Goal: Task Accomplishment & Management: Use online tool/utility

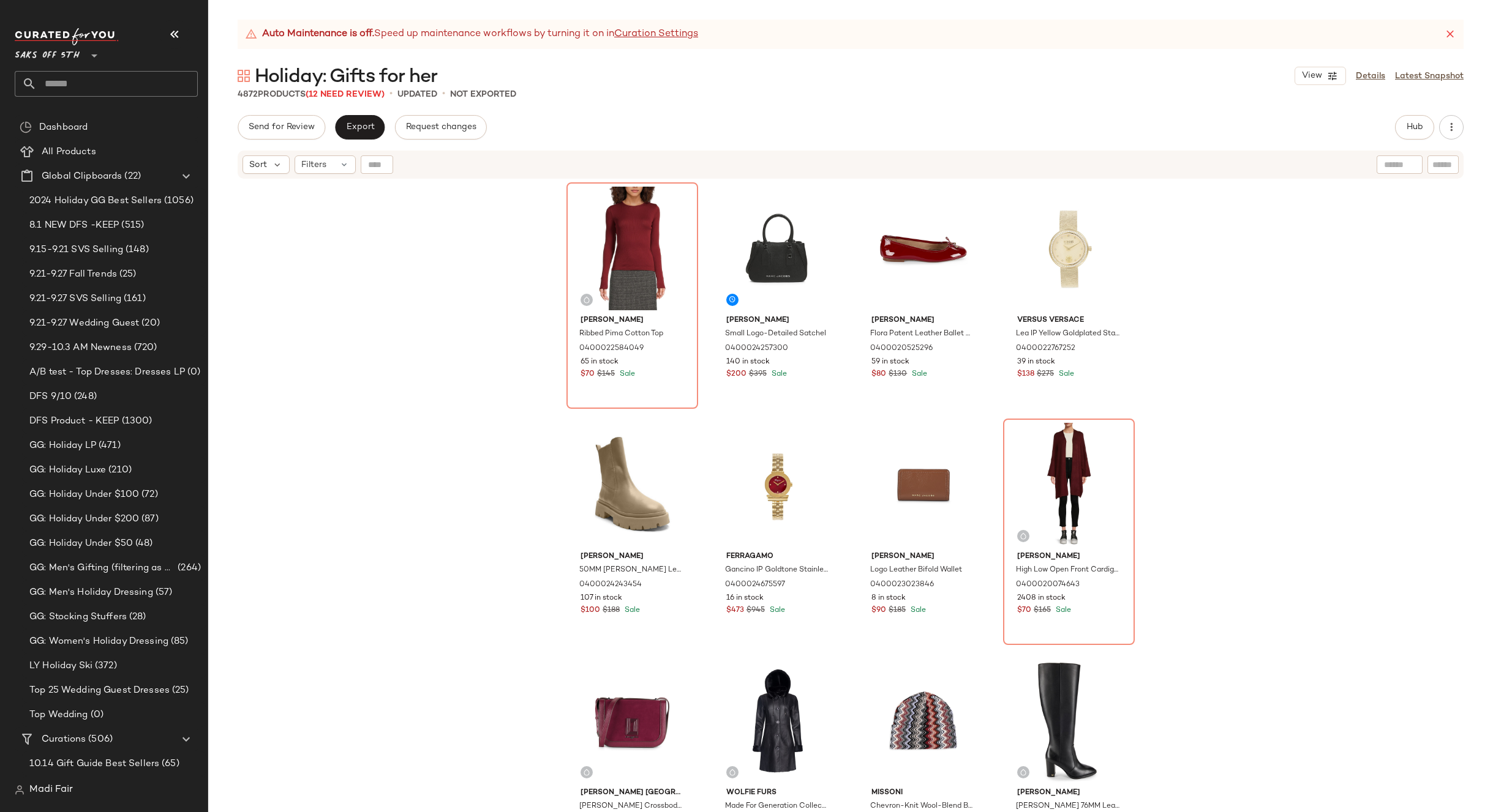
click at [117, 68] on div "Saks OFF 5TH **" at bounding box center [106, 62] width 183 height 69
click at [114, 76] on input "text" at bounding box center [117, 84] width 161 height 26
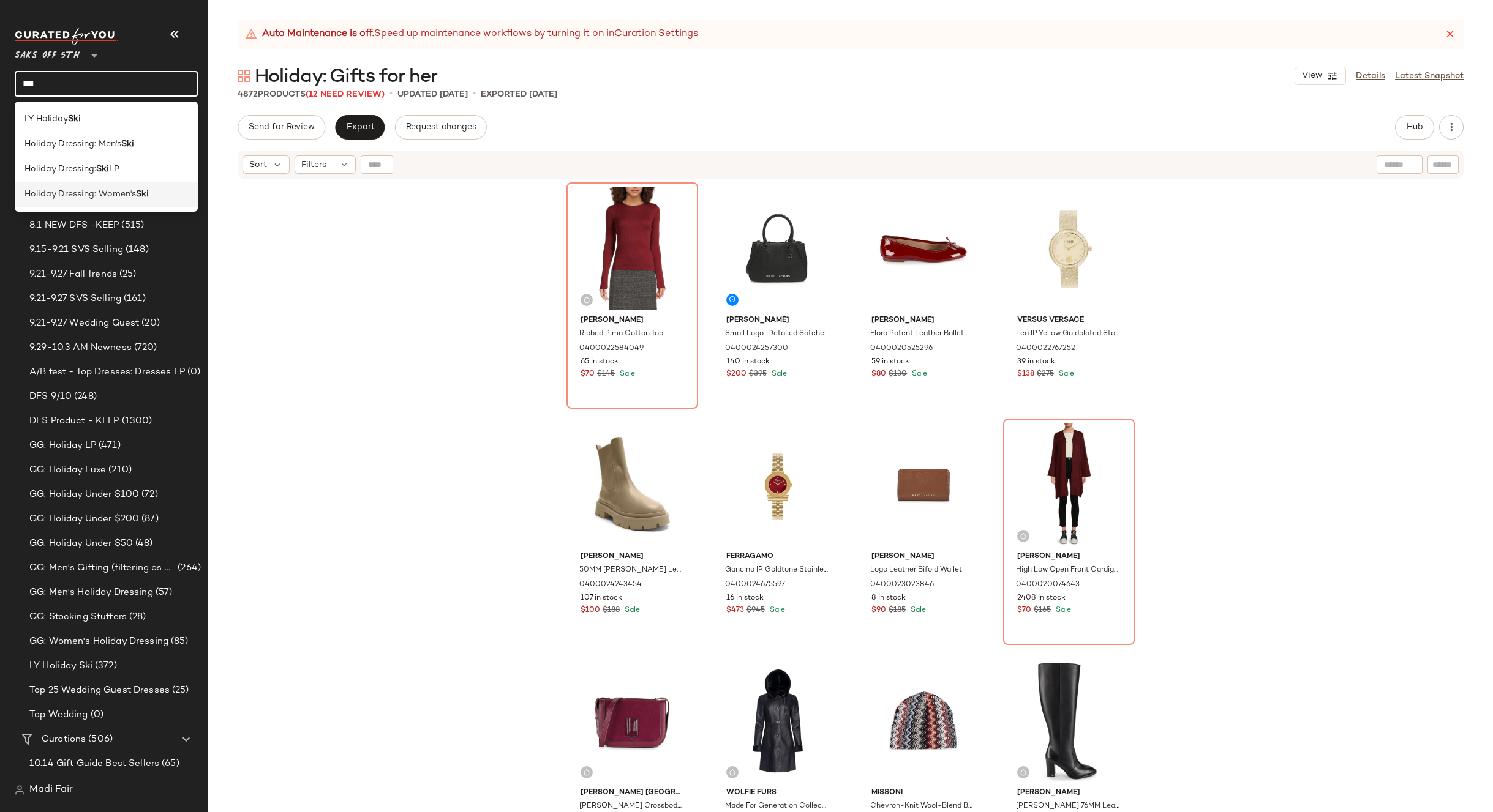
type input "***"
click at [116, 191] on span "Holiday Dressing: Women's" at bounding box center [80, 194] width 112 height 13
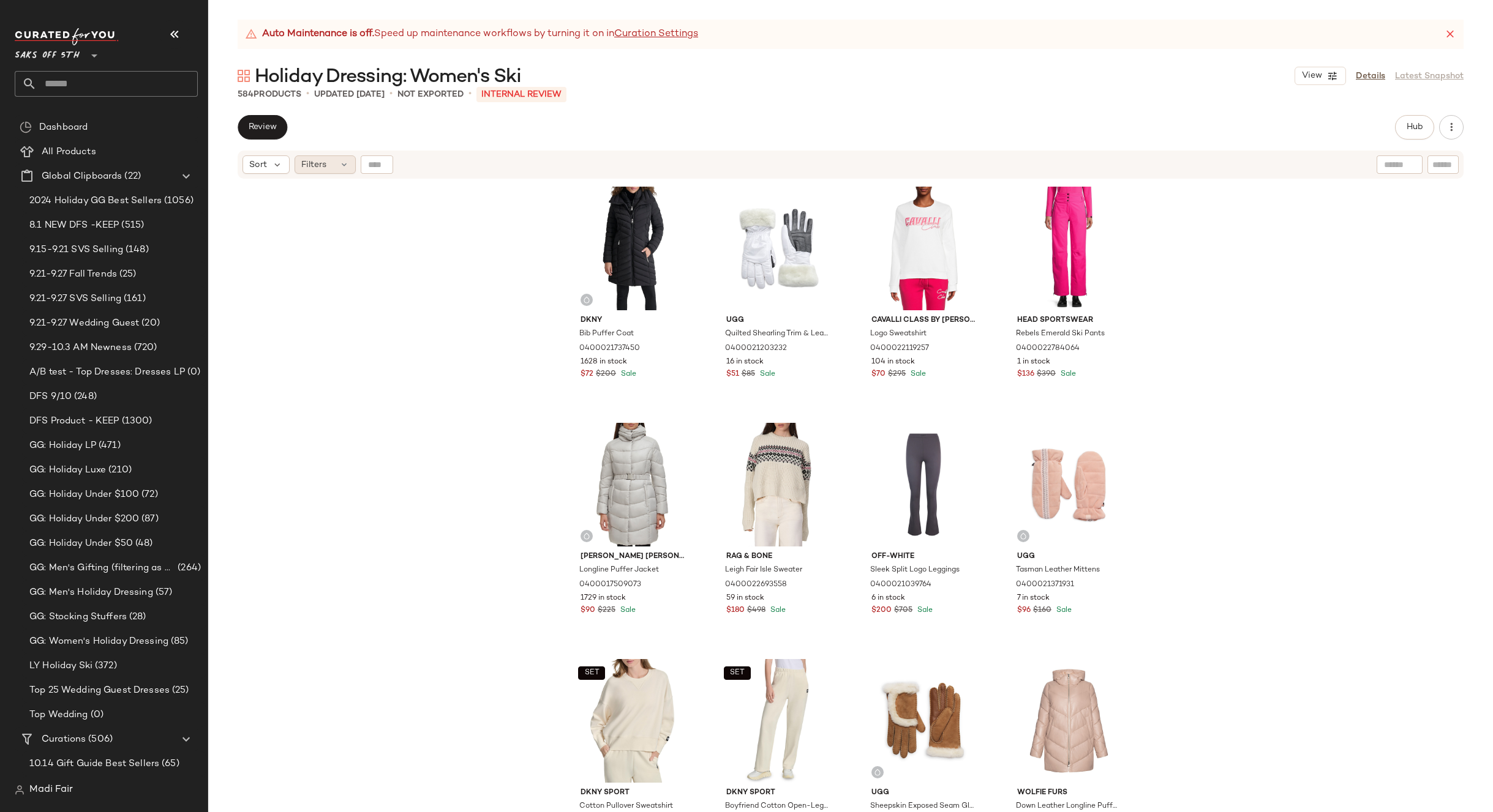
click at [332, 163] on div "Filters" at bounding box center [325, 164] width 61 height 18
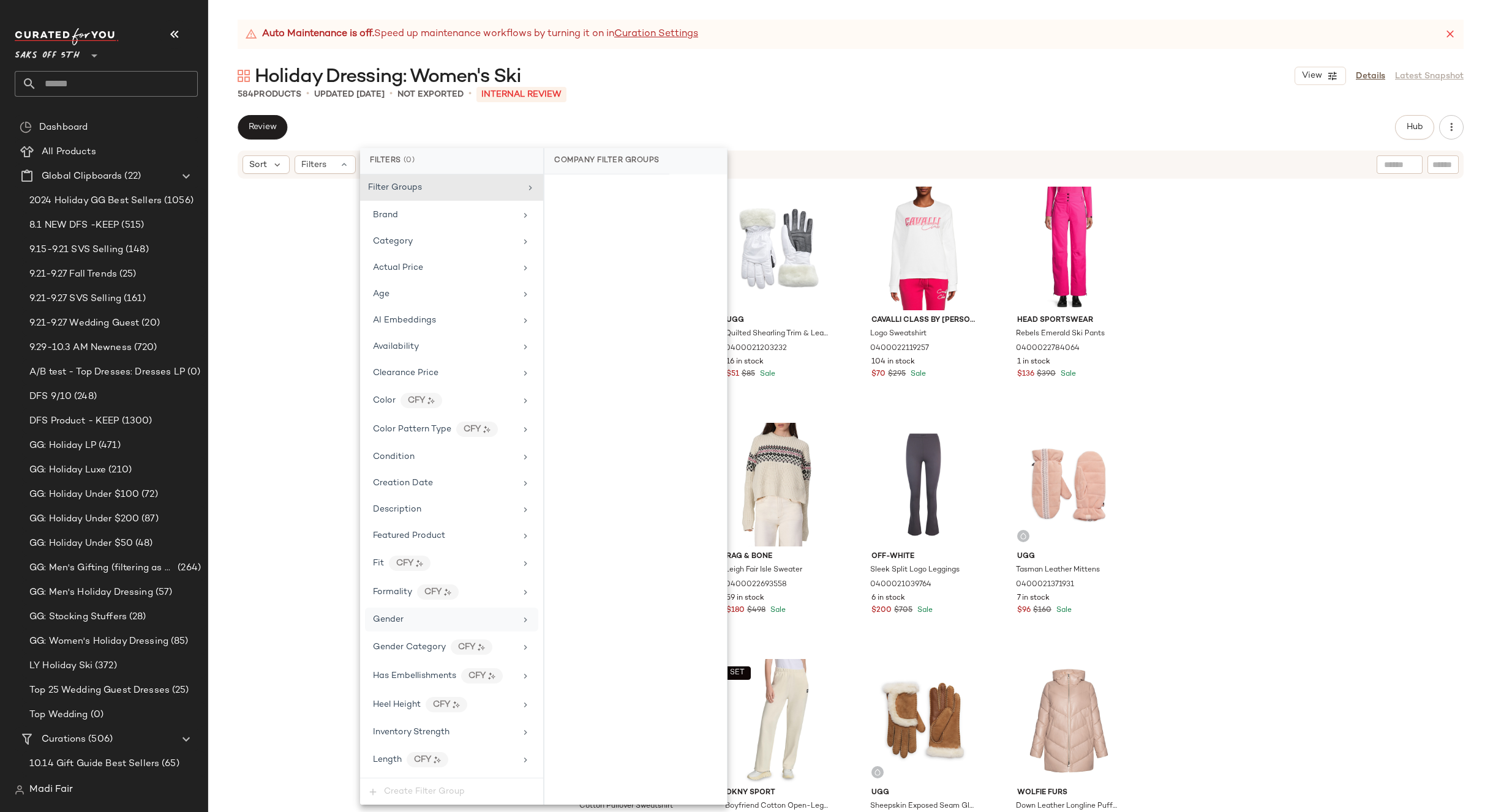
click at [414, 611] on div "Gender" at bounding box center [451, 619] width 174 height 24
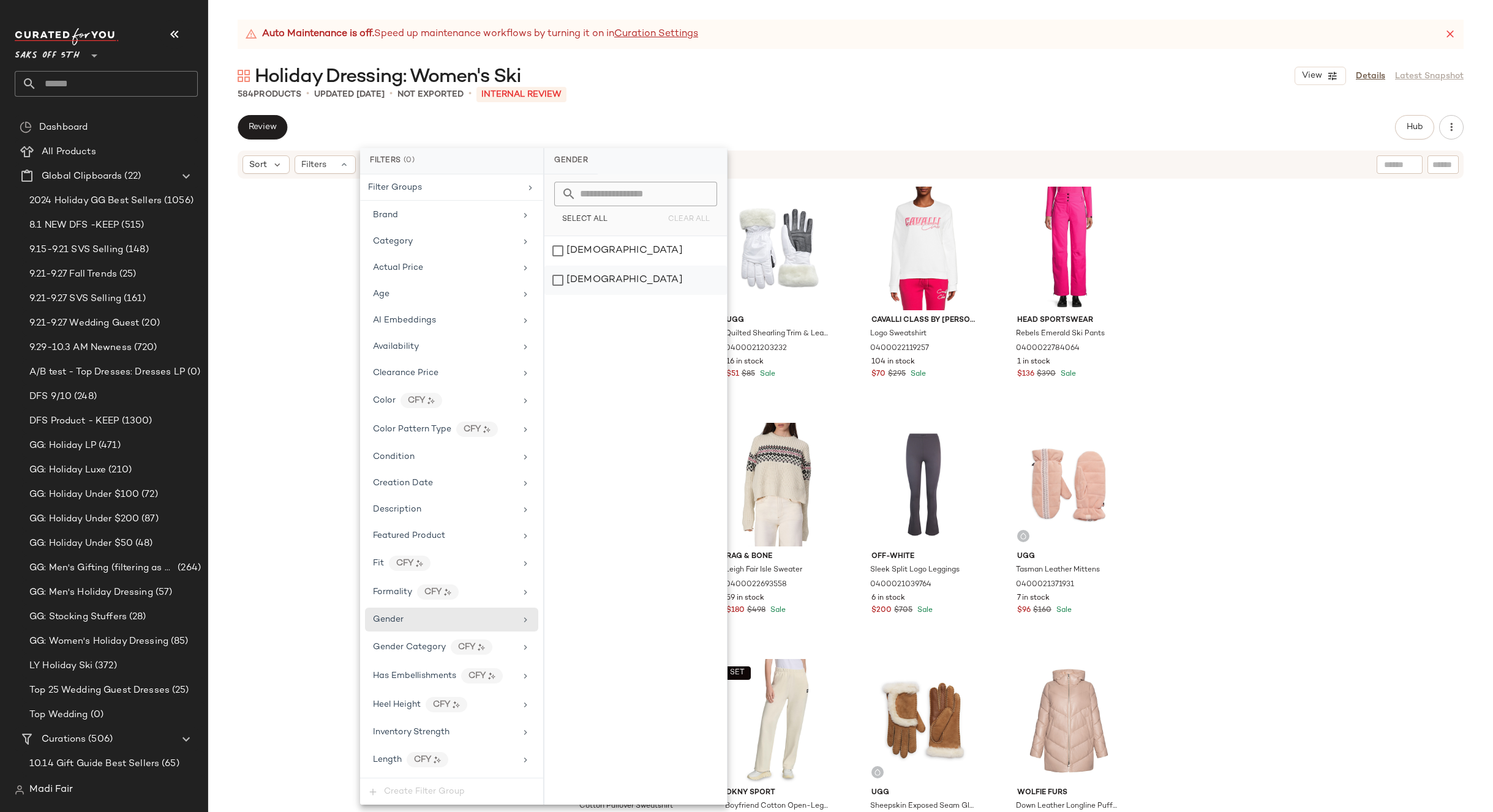
click at [628, 287] on div "[DEMOGRAPHIC_DATA]" at bounding box center [635, 280] width 182 height 29
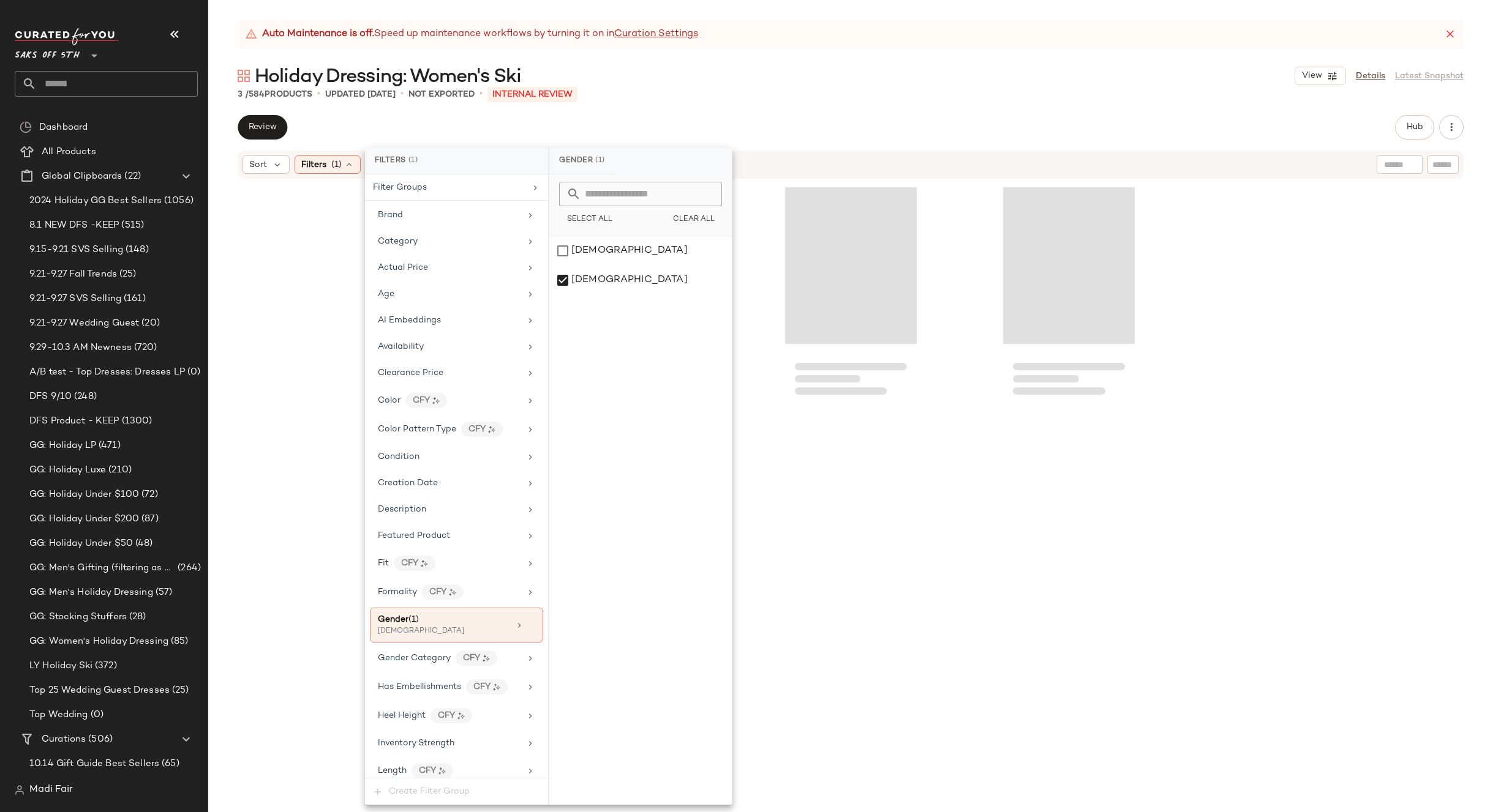
click at [711, 107] on div "Auto Maintenance is off. Speed up maintenance workflows by turning it on in Cur…" at bounding box center [850, 416] width 1285 height 793
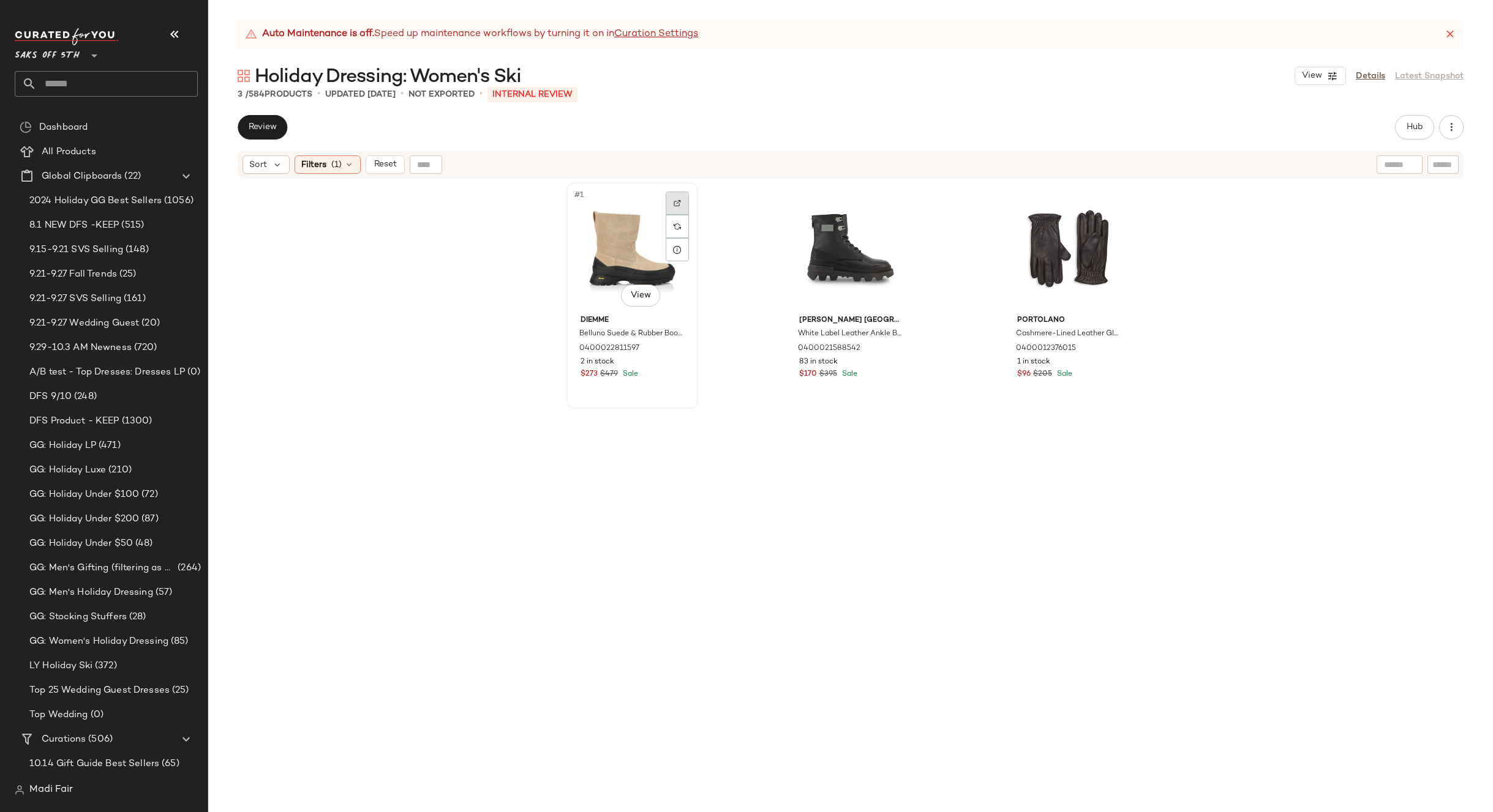
click at [668, 202] on div at bounding box center [677, 203] width 23 height 23
click at [898, 199] on div at bounding box center [896, 203] width 23 height 23
click at [673, 345] on img "button" at bounding box center [675, 348] width 7 height 7
click at [341, 157] on div "Filters (1)" at bounding box center [327, 164] width 66 height 18
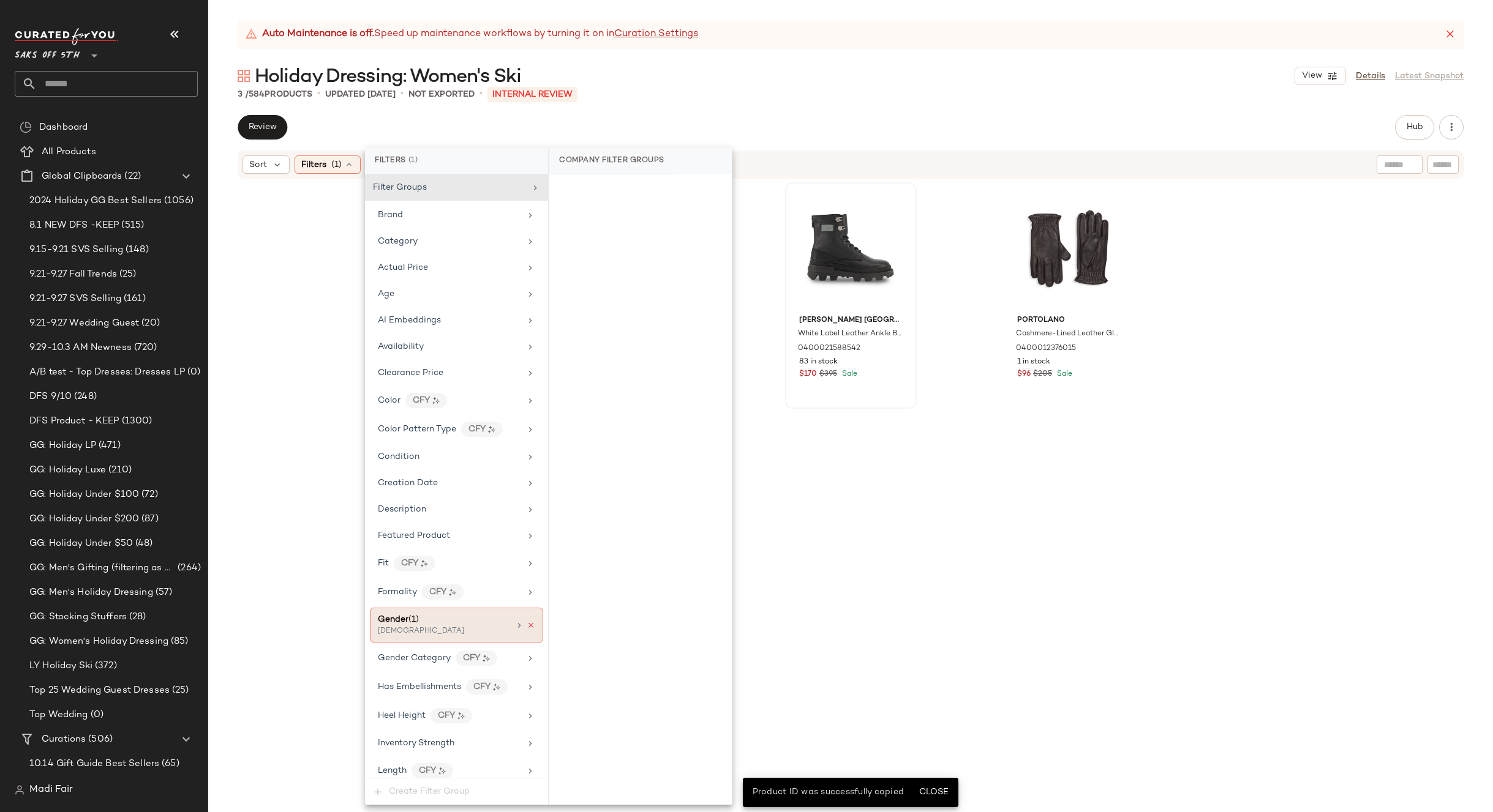
drag, startPoint x: 526, startPoint y: 622, endPoint x: 534, endPoint y: 585, distance: 37.9
click at [526, 621] on icon at bounding box center [530, 626] width 9 height 9
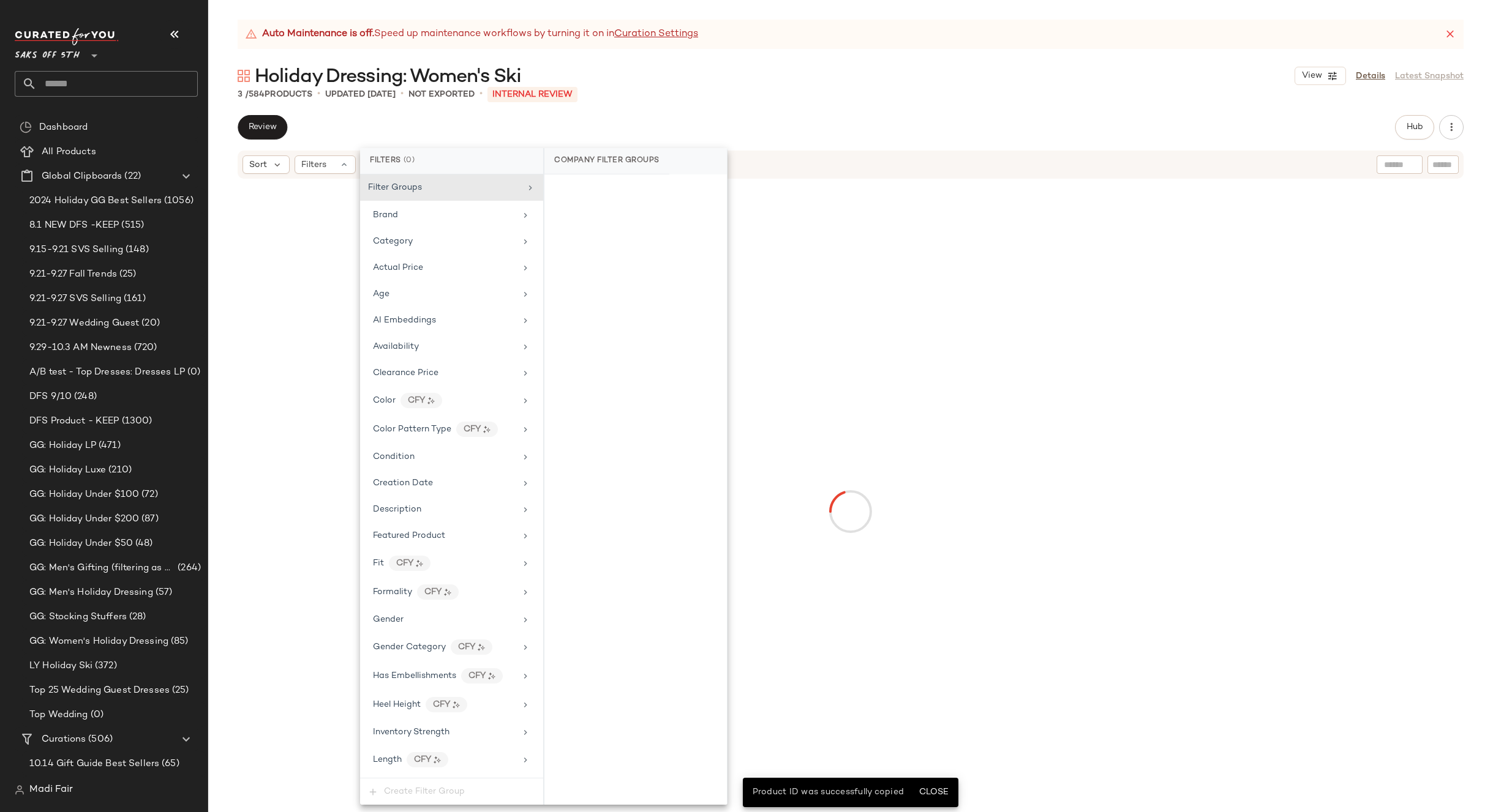
click at [611, 134] on div "Review Hub Send for Review External Review Internal Review Cancel Send for Revi…" at bounding box center [850, 127] width 1225 height 25
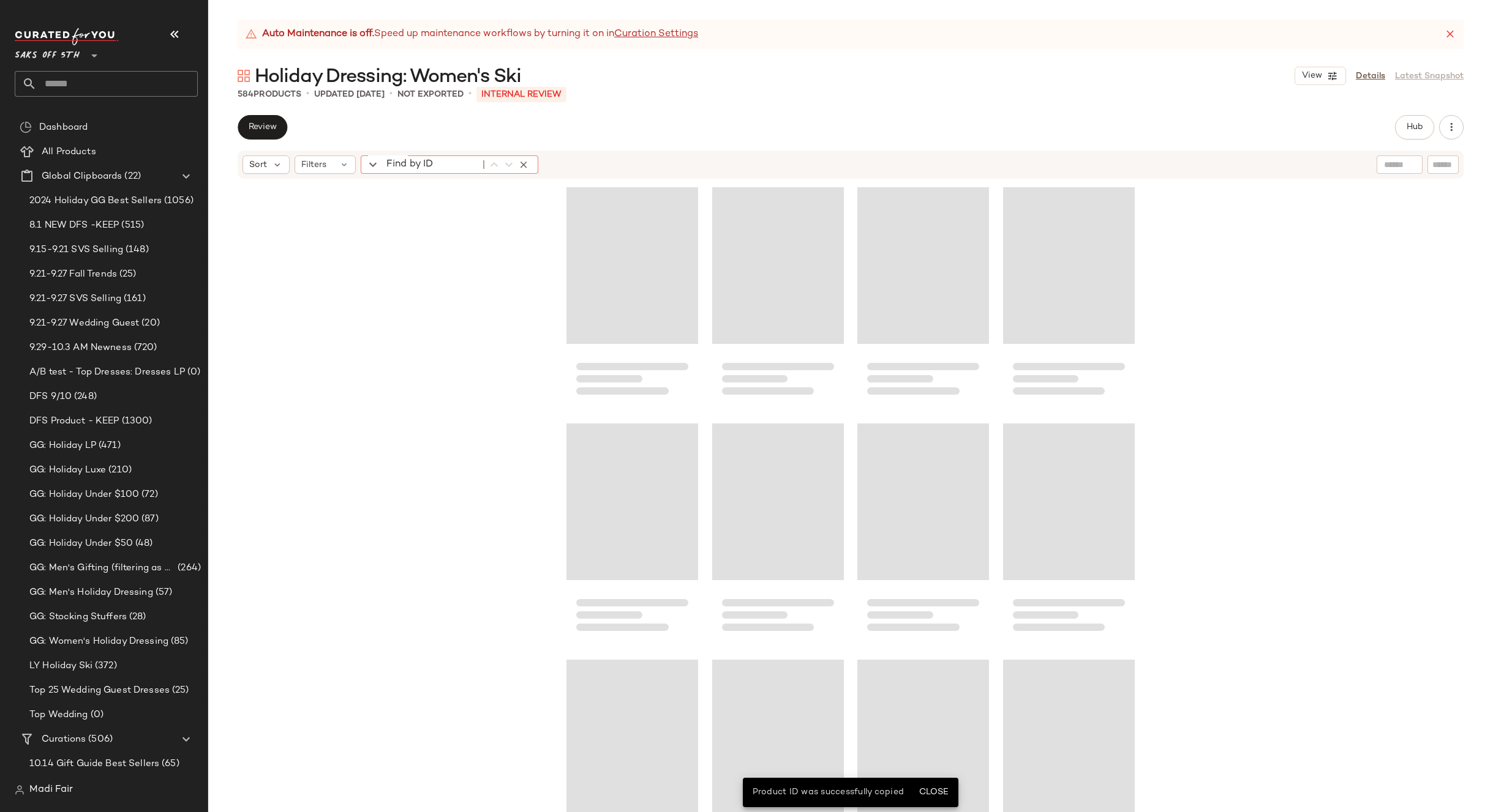
click at [383, 166] on input "Find by ID" at bounding box center [430, 164] width 95 height 18
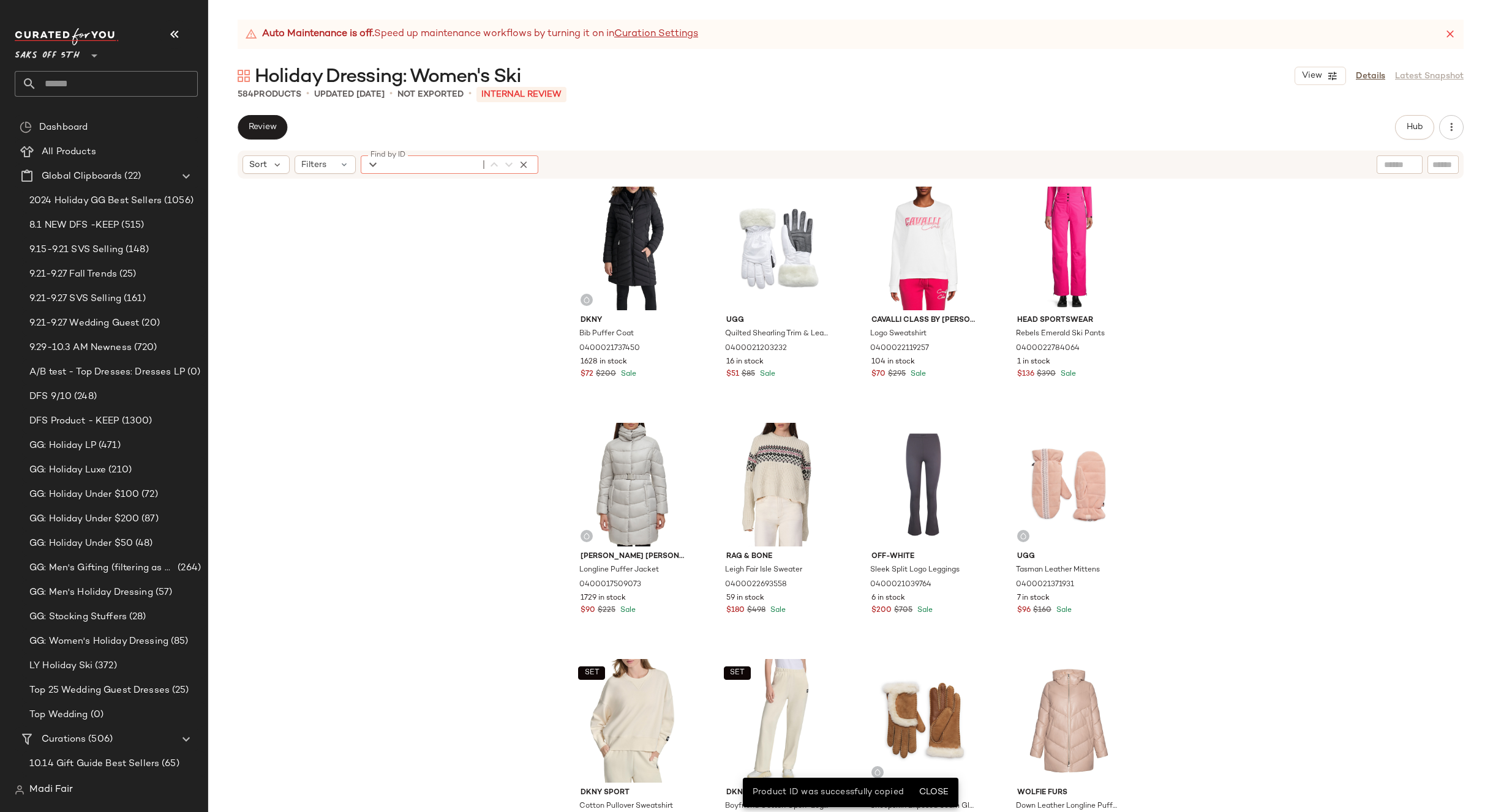
paste input "**********"
type input "**********"
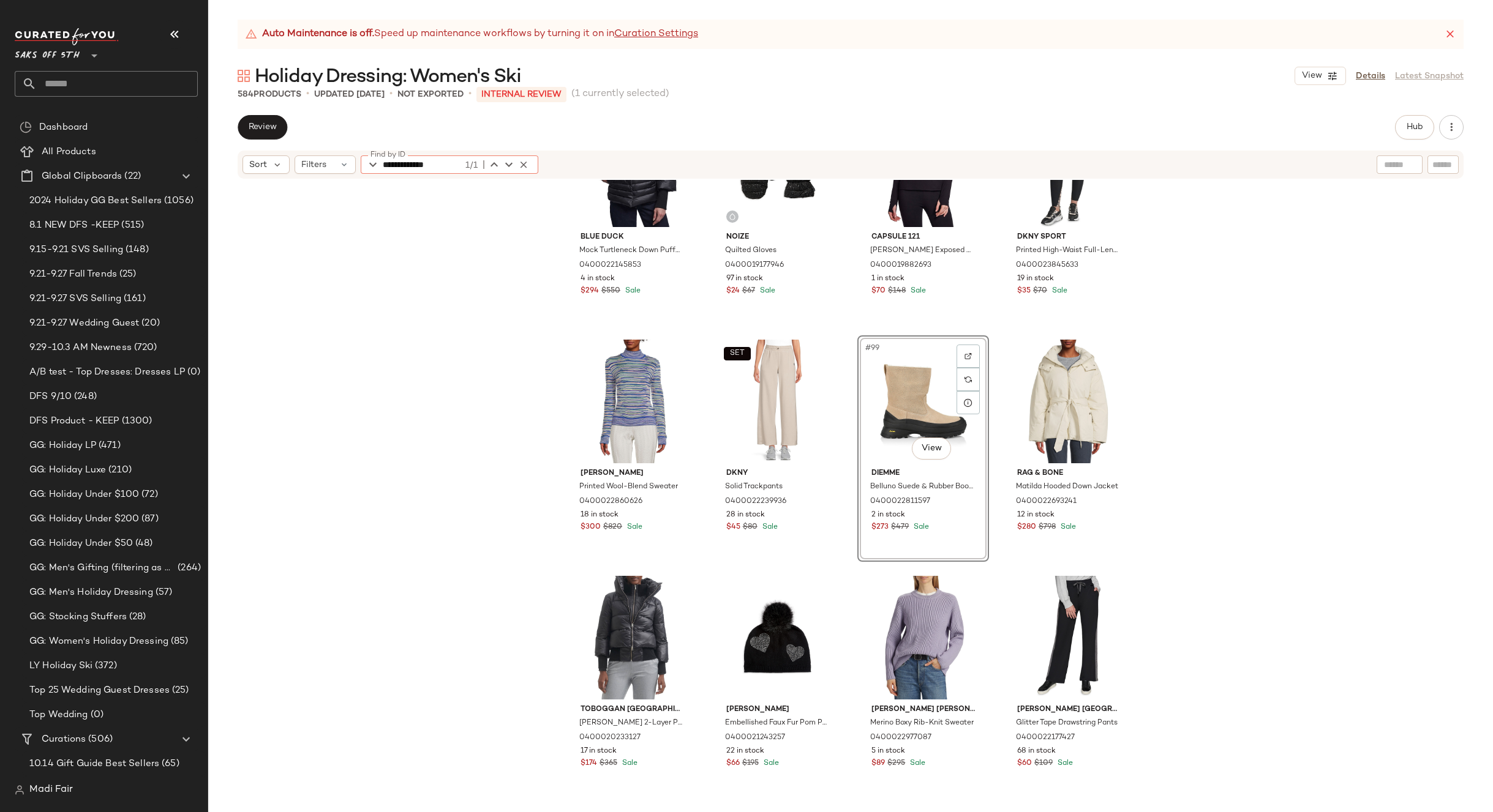
scroll to position [5557, 0]
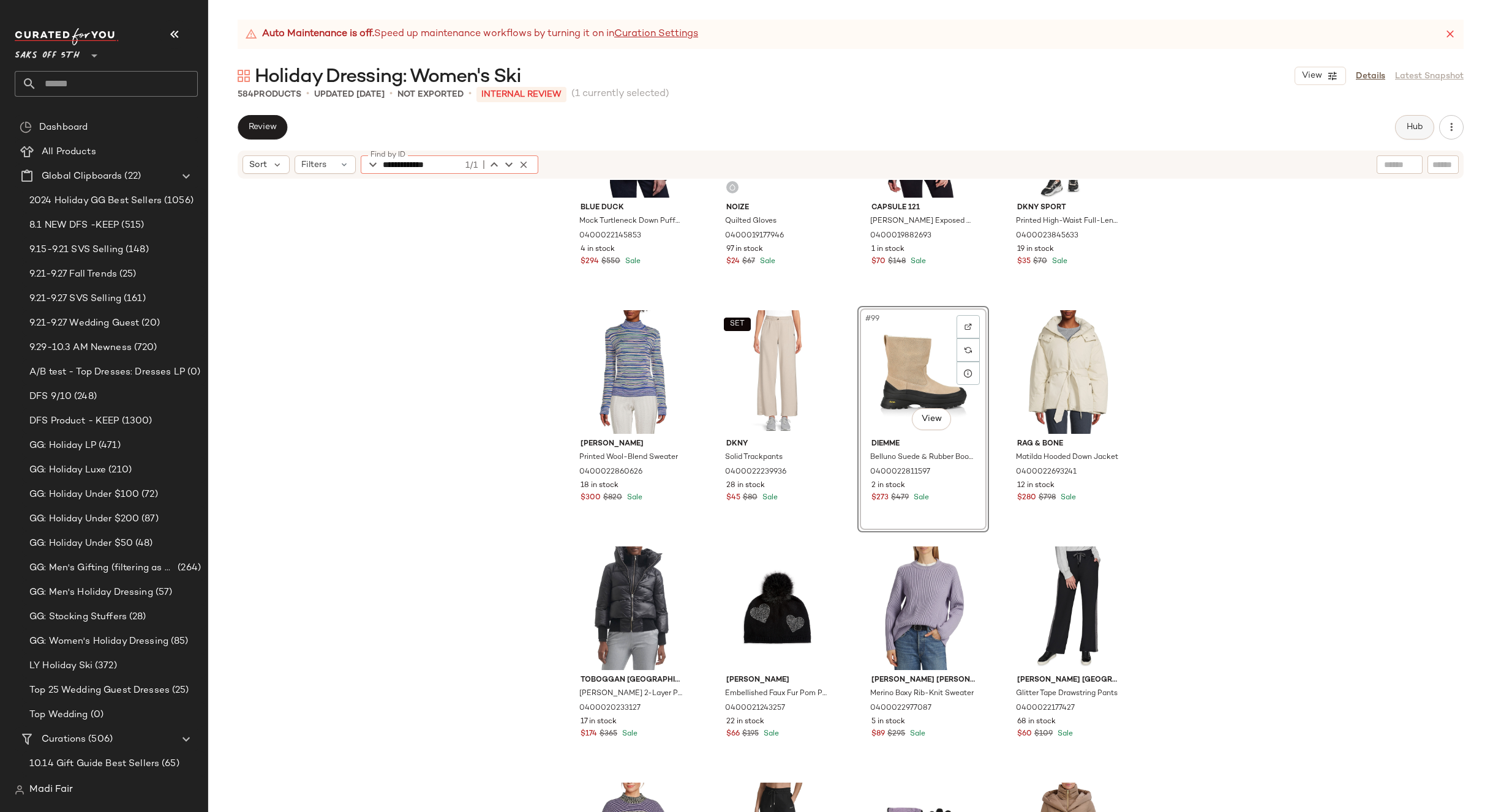
click at [1403, 125] on button "Hub" at bounding box center [1415, 127] width 39 height 25
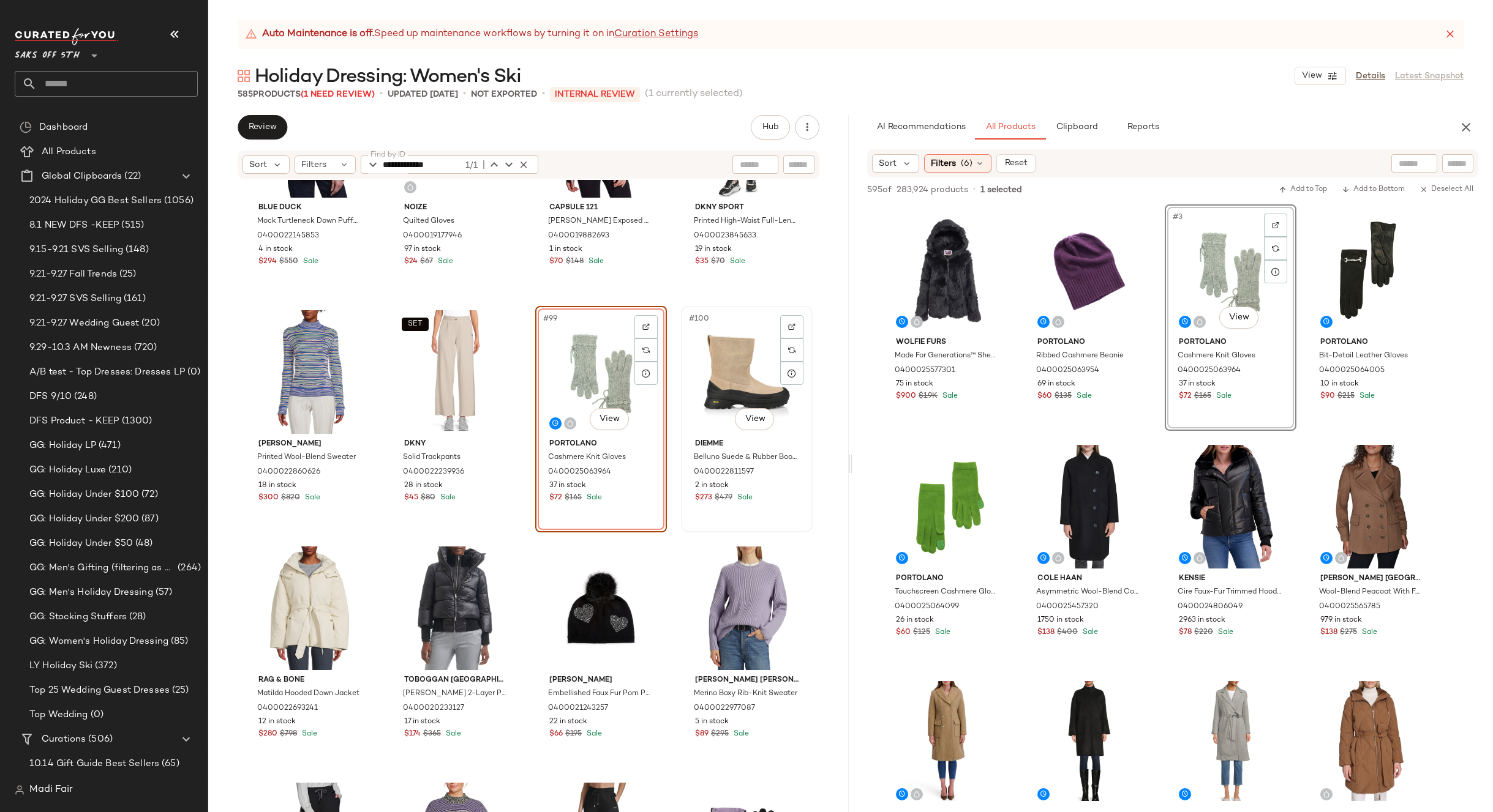
click at [722, 355] on div "#100 View" at bounding box center [746, 372] width 123 height 124
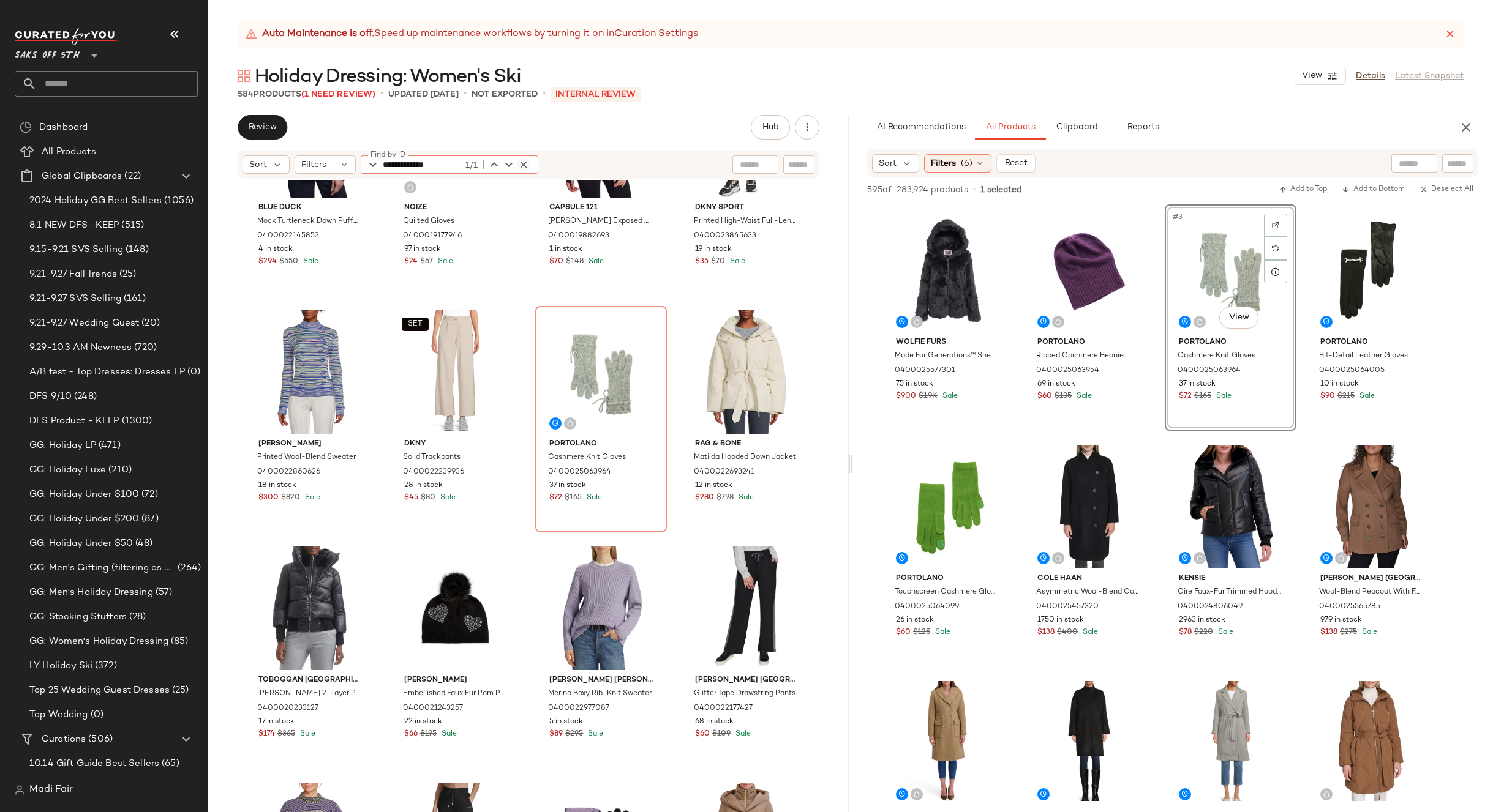
click at [518, 163] on icon "button" at bounding box center [524, 165] width 11 height 11
click at [332, 164] on div "Filters" at bounding box center [325, 164] width 61 height 18
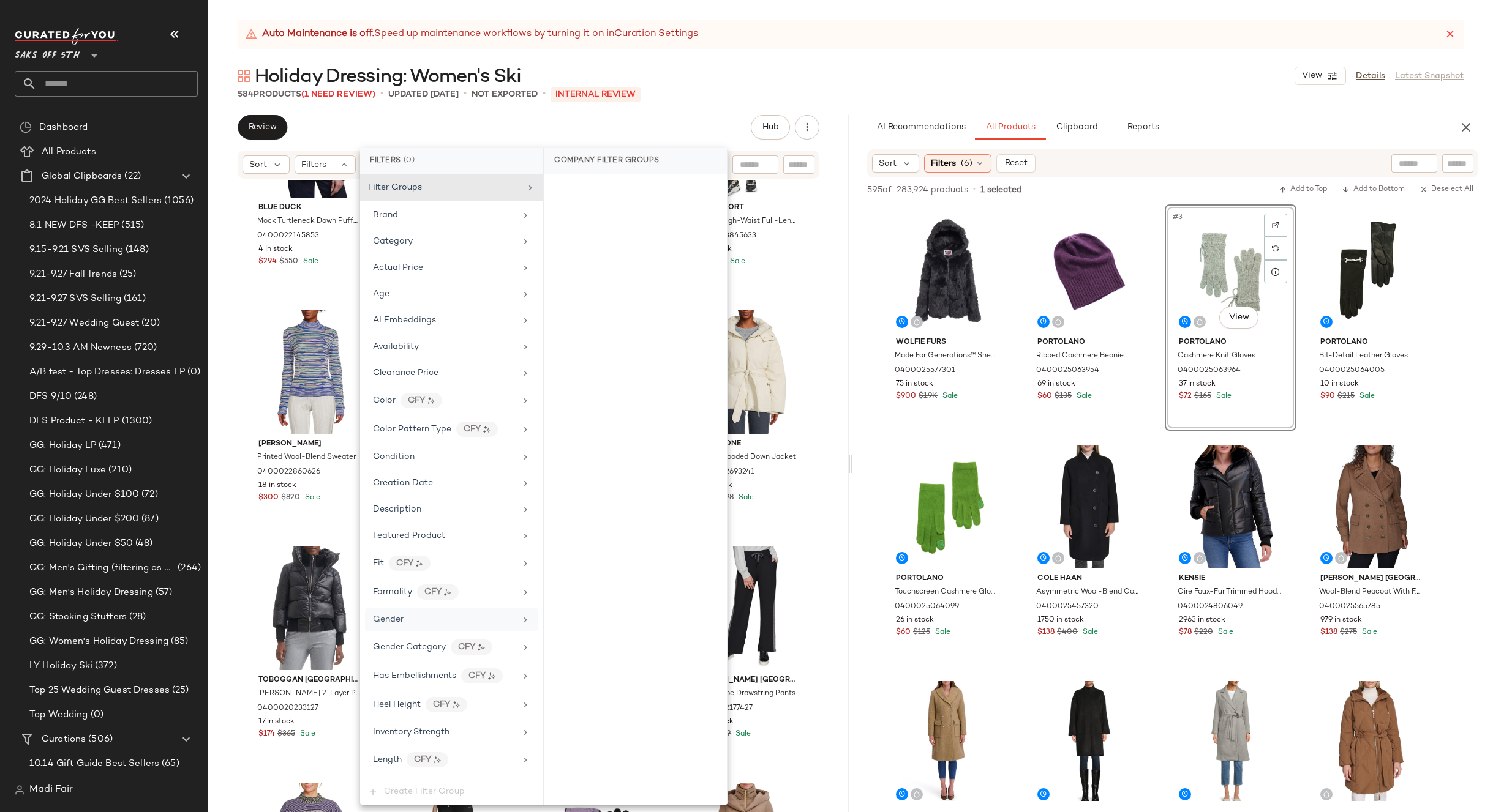
click at [415, 621] on div "Gender" at bounding box center [445, 619] width 143 height 13
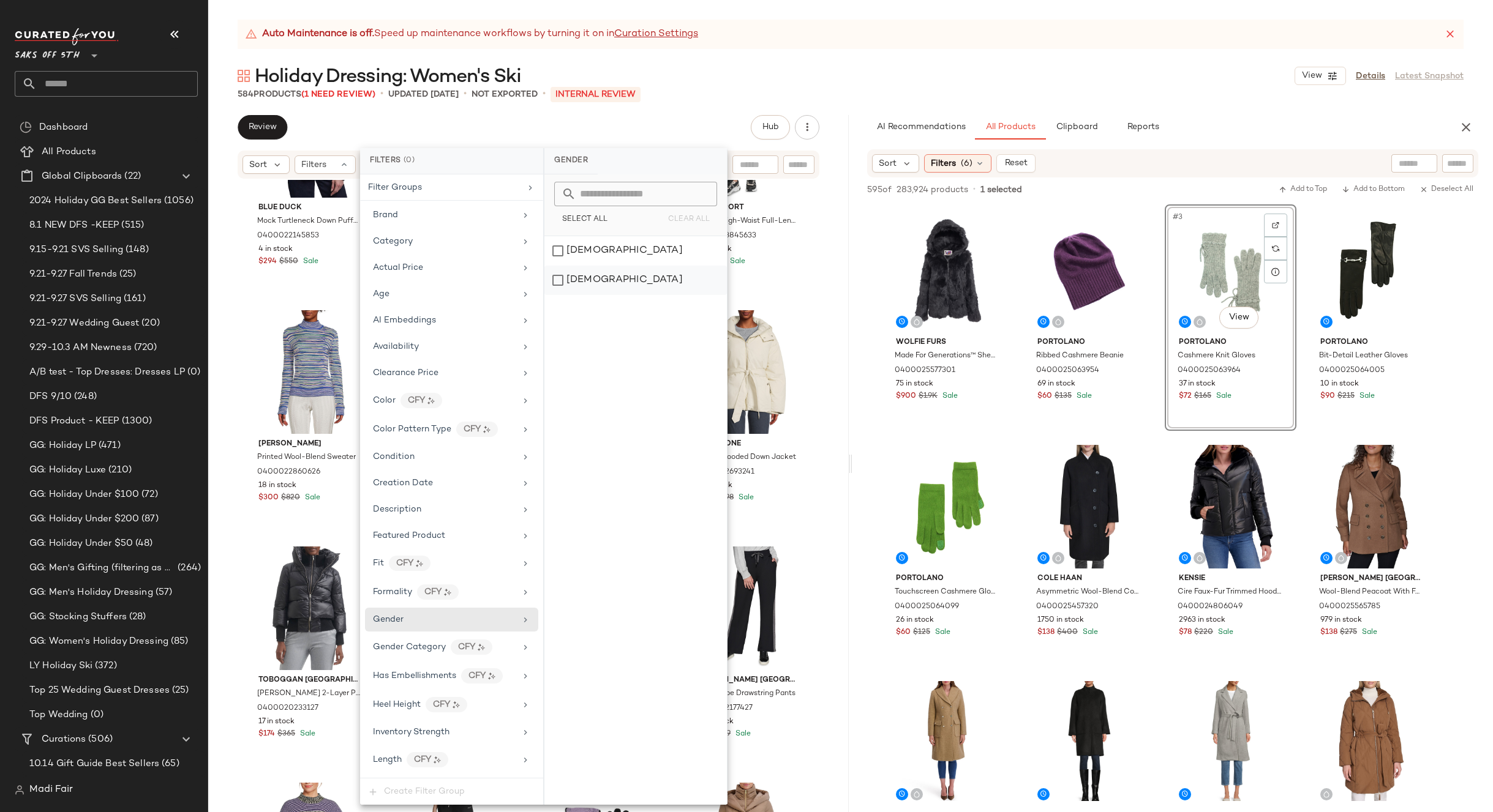
click at [563, 287] on div "[DEMOGRAPHIC_DATA]" at bounding box center [635, 280] width 182 height 29
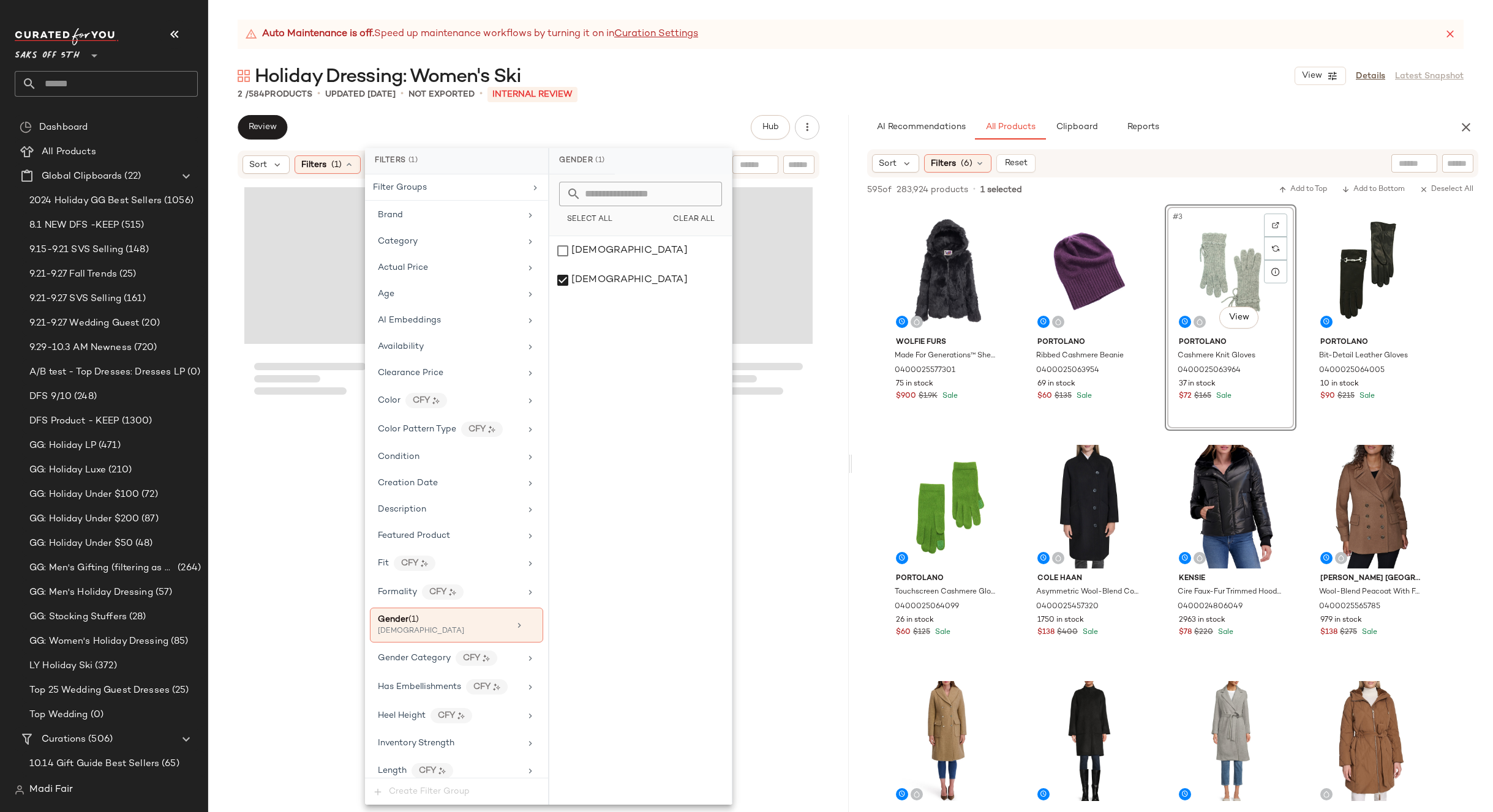
click at [686, 91] on div "2 / 584 Products • updated [DATE] • Not Exported • INTERNAL REVIEW" at bounding box center [850, 95] width 1285 height 12
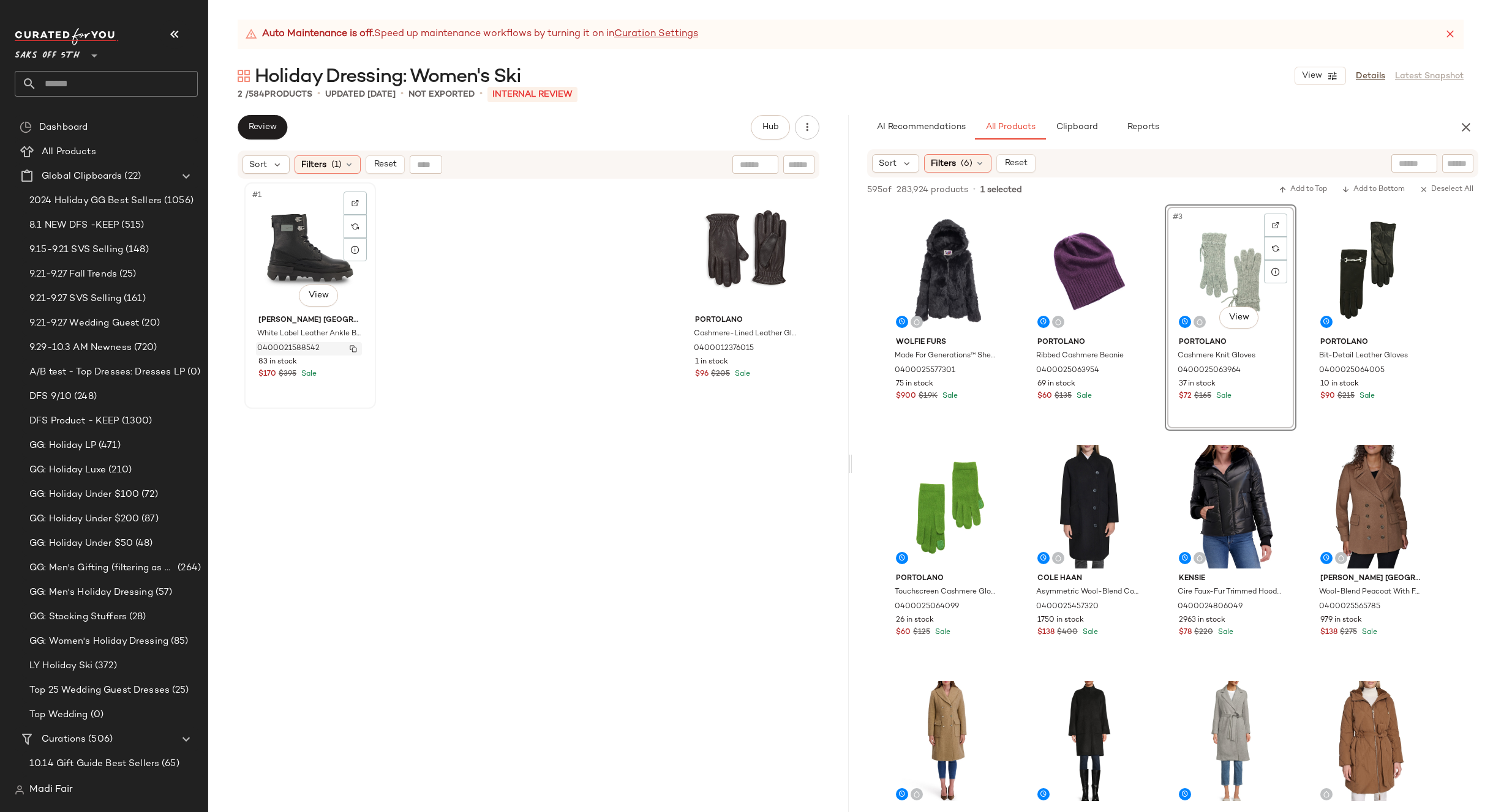
click at [351, 348] on img "button" at bounding box center [353, 348] width 7 height 7
click at [341, 167] on span "(1)" at bounding box center [336, 165] width 10 height 13
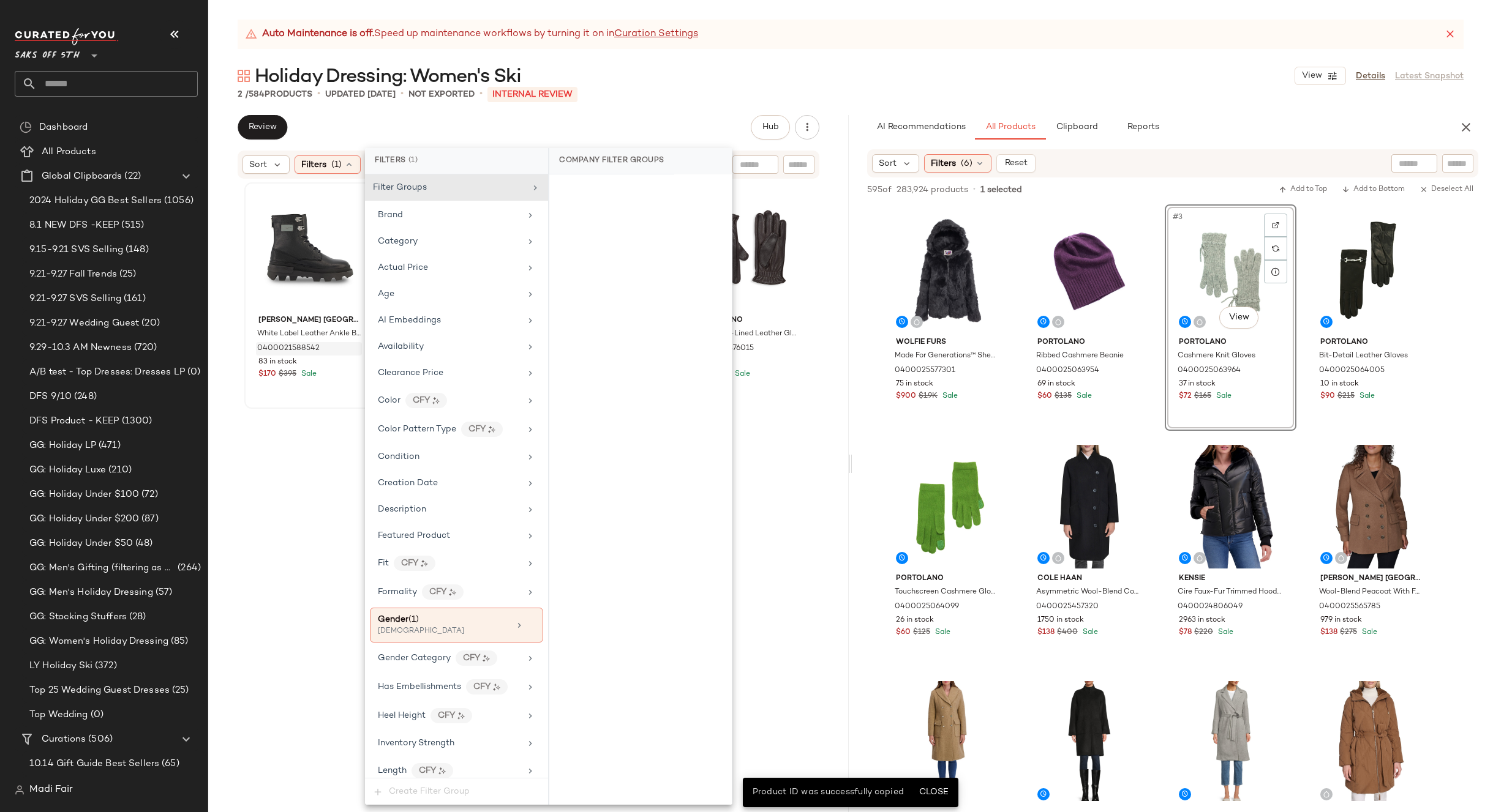
drag, startPoint x: 526, startPoint y: 625, endPoint x: 626, endPoint y: 285, distance: 354.4
click at [526, 623] on icon at bounding box center [530, 626] width 9 height 9
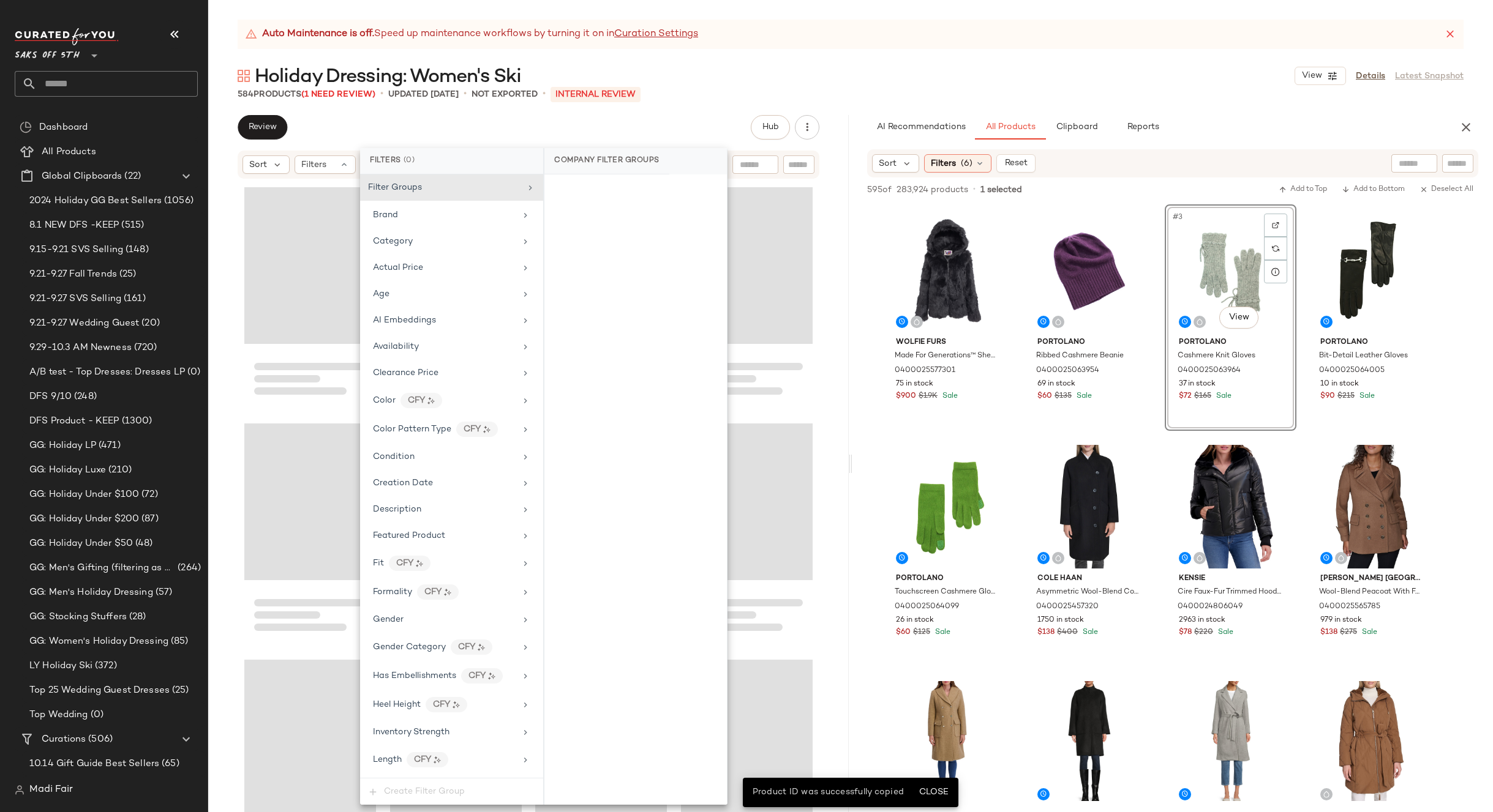
click at [664, 131] on div "Review Hub Send for Review External Review Internal Review Cancel Send for Revi…" at bounding box center [528, 127] width 581 height 25
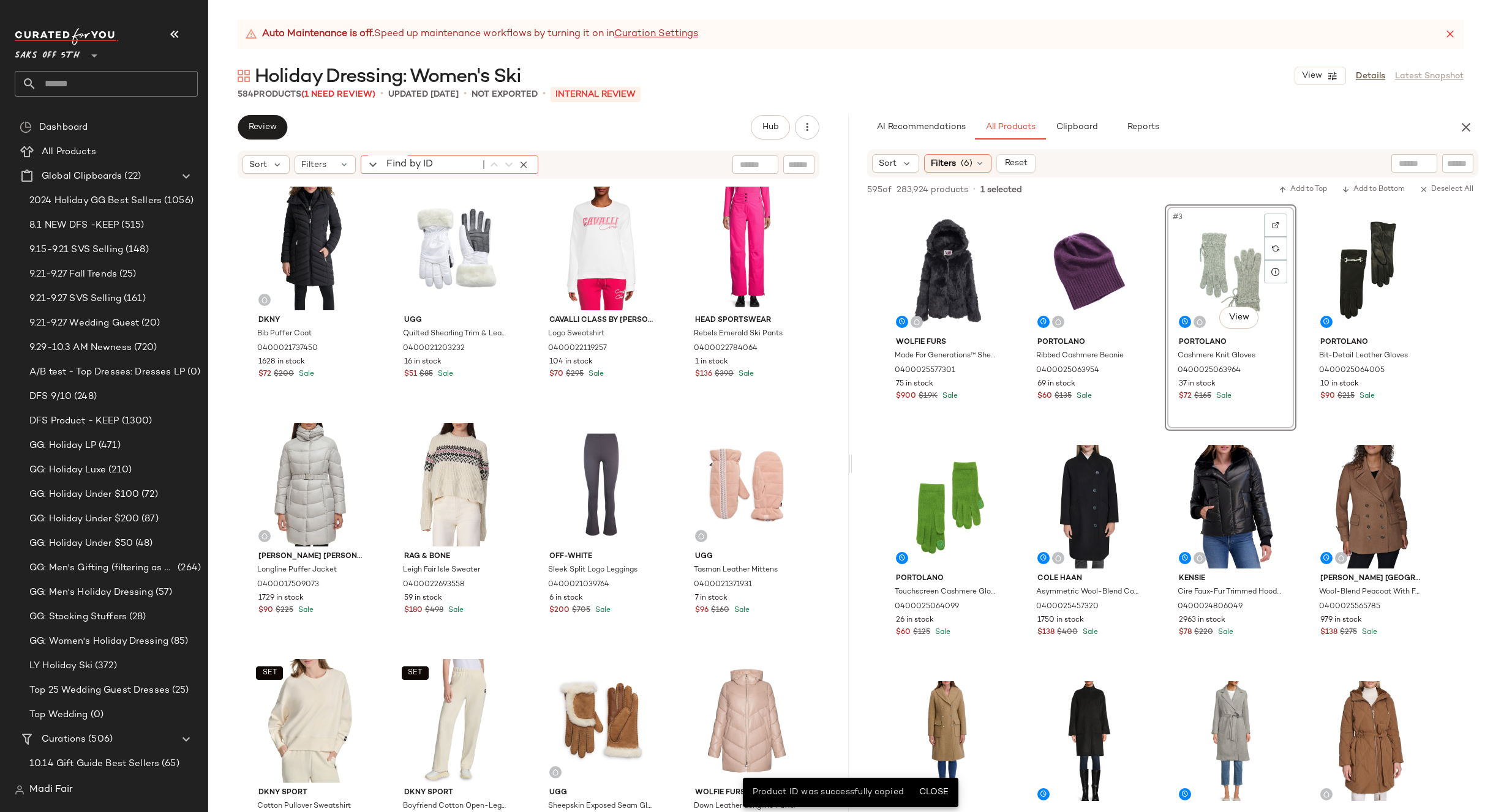
click at [383, 163] on input "Find by ID" at bounding box center [430, 164] width 95 height 18
paste input "**********"
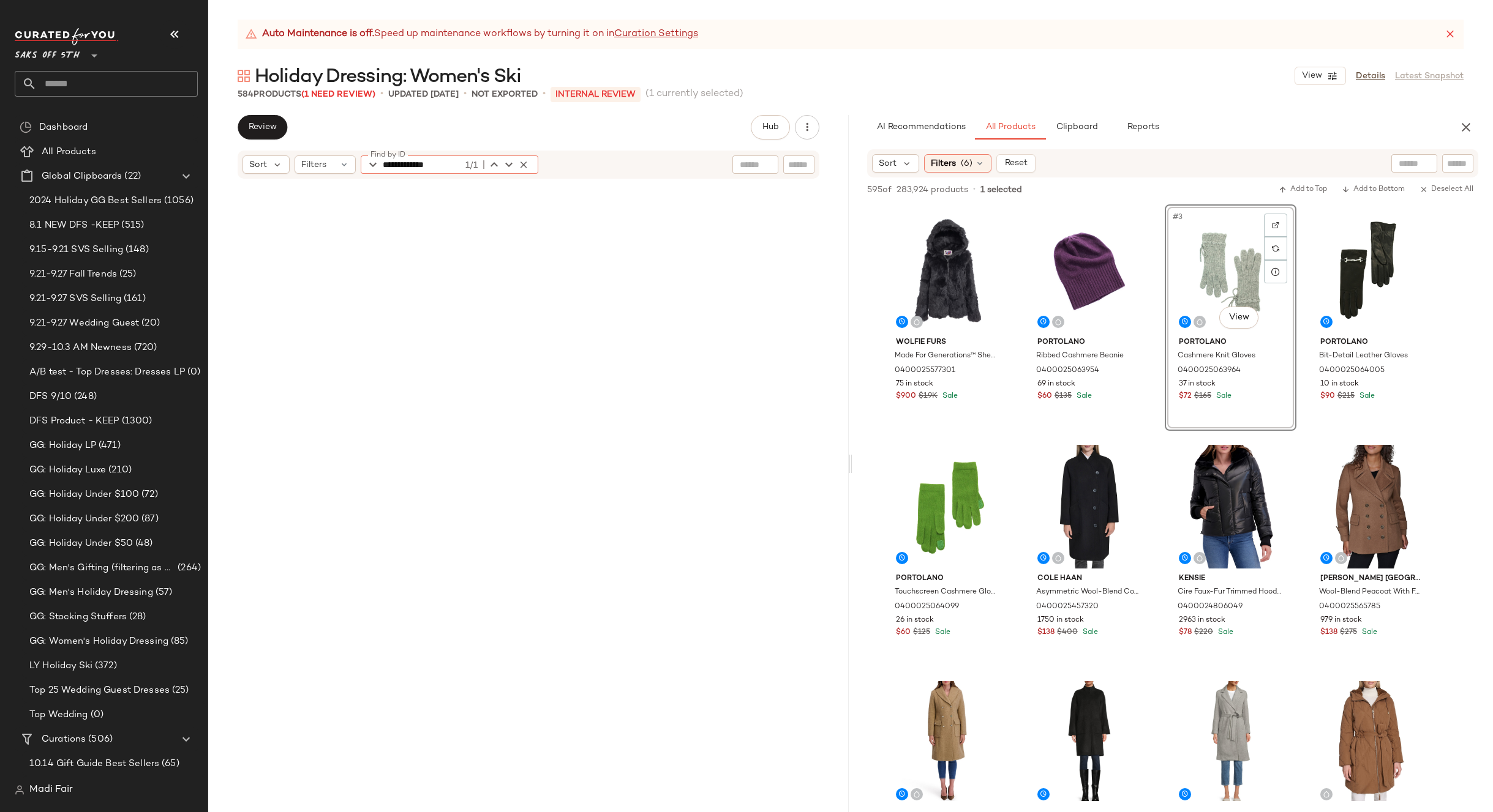
scroll to position [6380, 0]
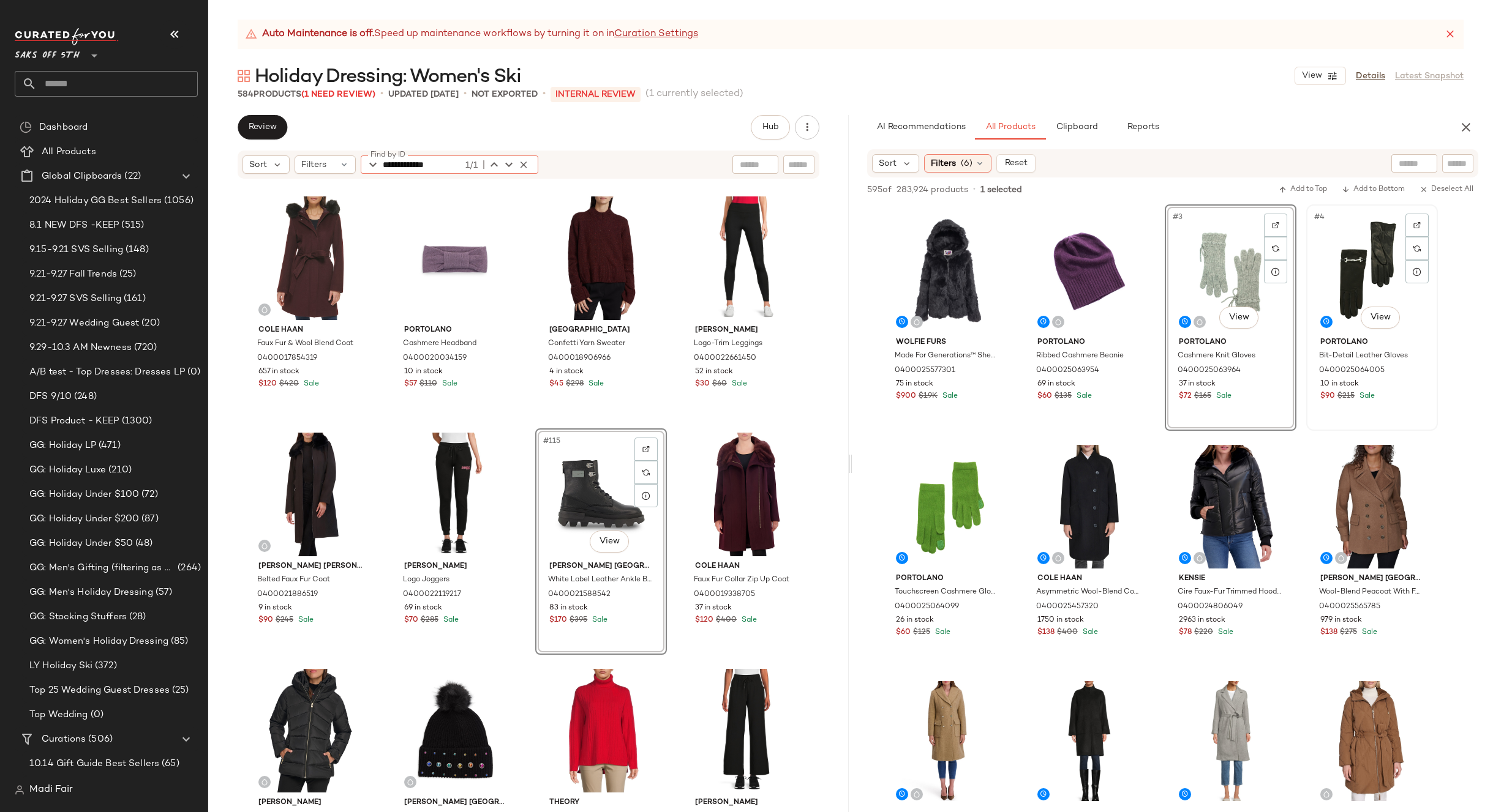
type input "**********"
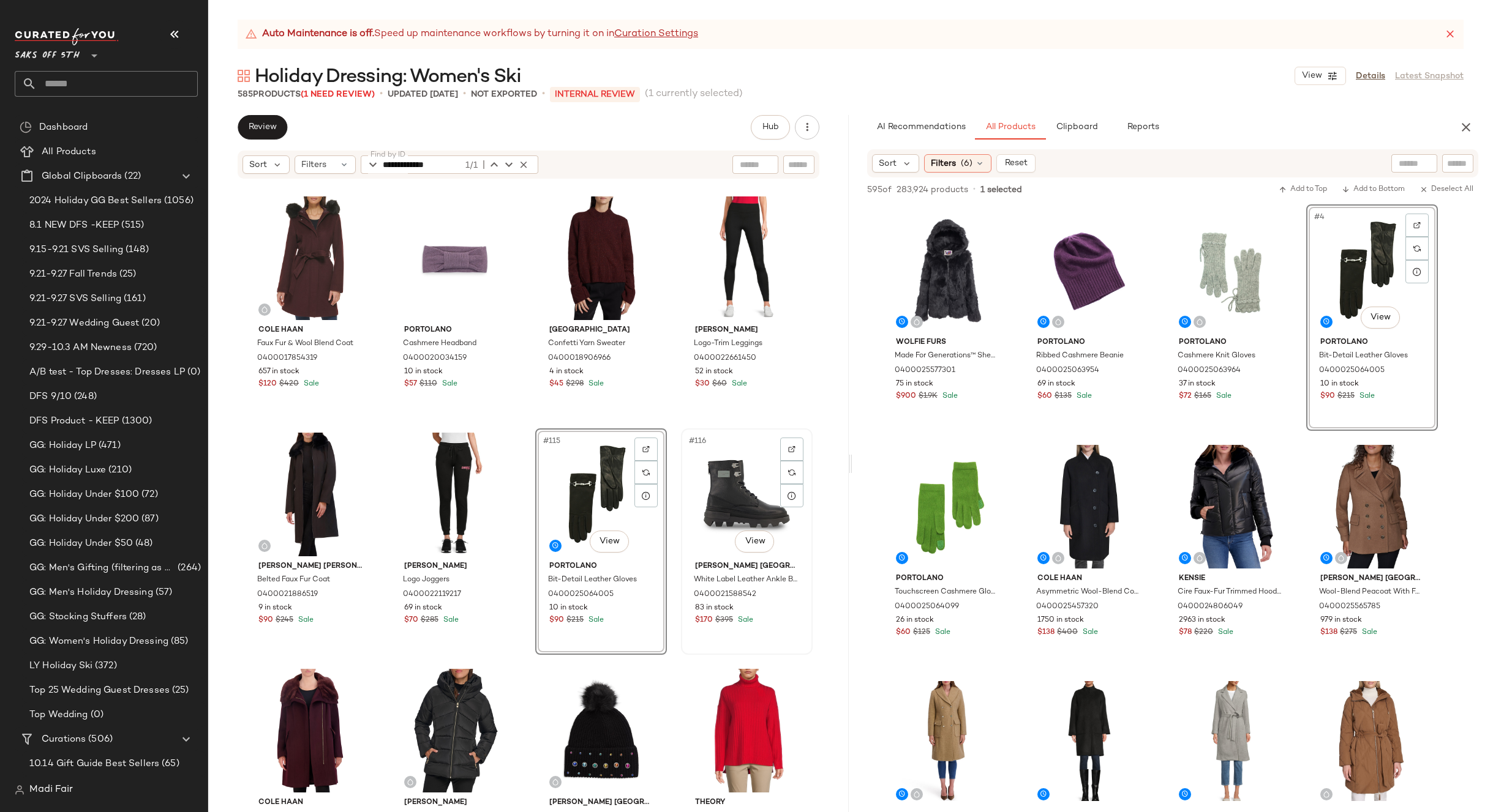
click at [731, 495] on div "#116 View" at bounding box center [746, 495] width 123 height 124
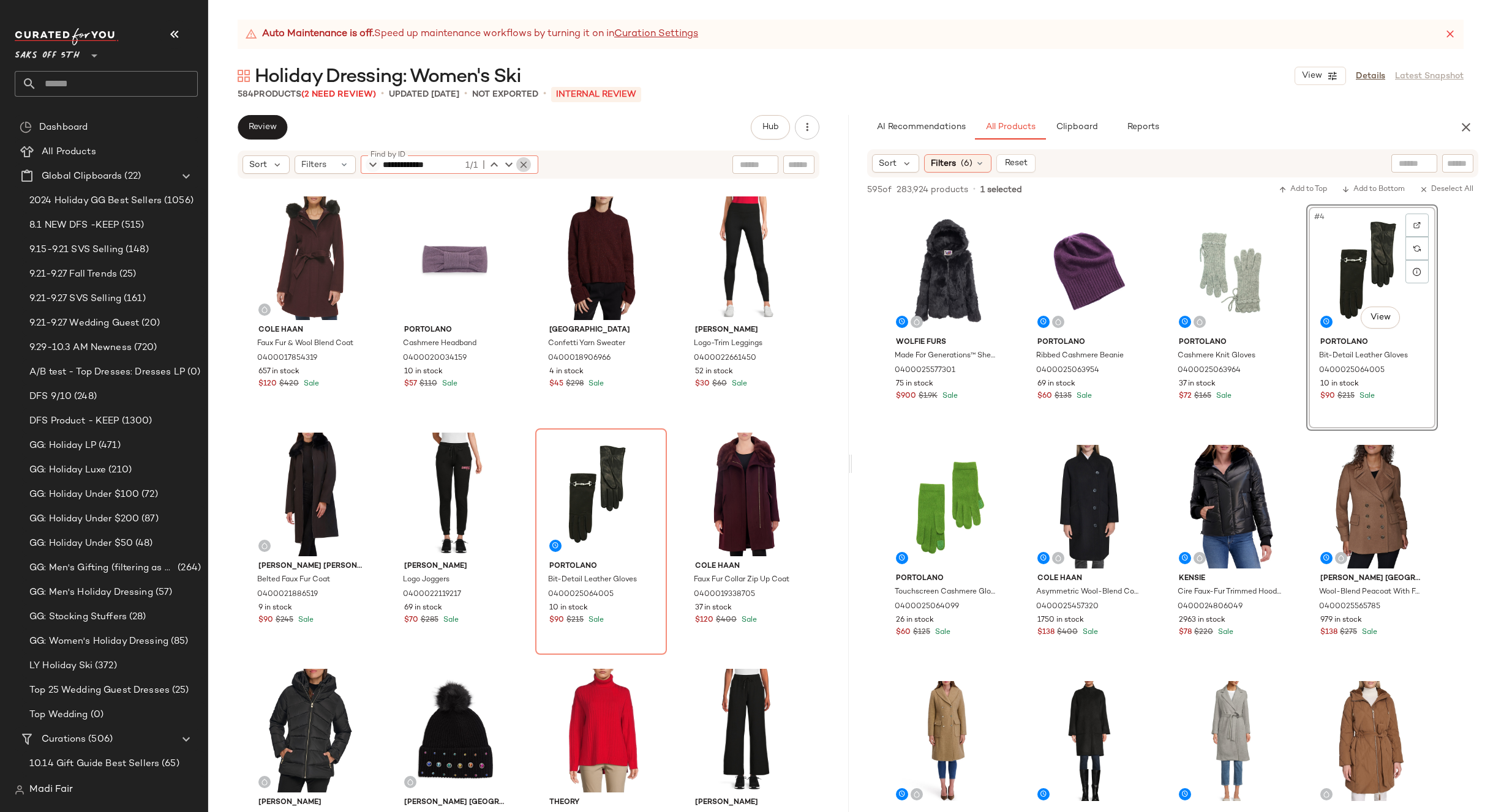
drag, startPoint x: 519, startPoint y: 165, endPoint x: 368, endPoint y: 167, distance: 151.0
click at [518, 166] on icon "button" at bounding box center [524, 165] width 11 height 11
click at [324, 167] on span "Filters" at bounding box center [313, 165] width 25 height 13
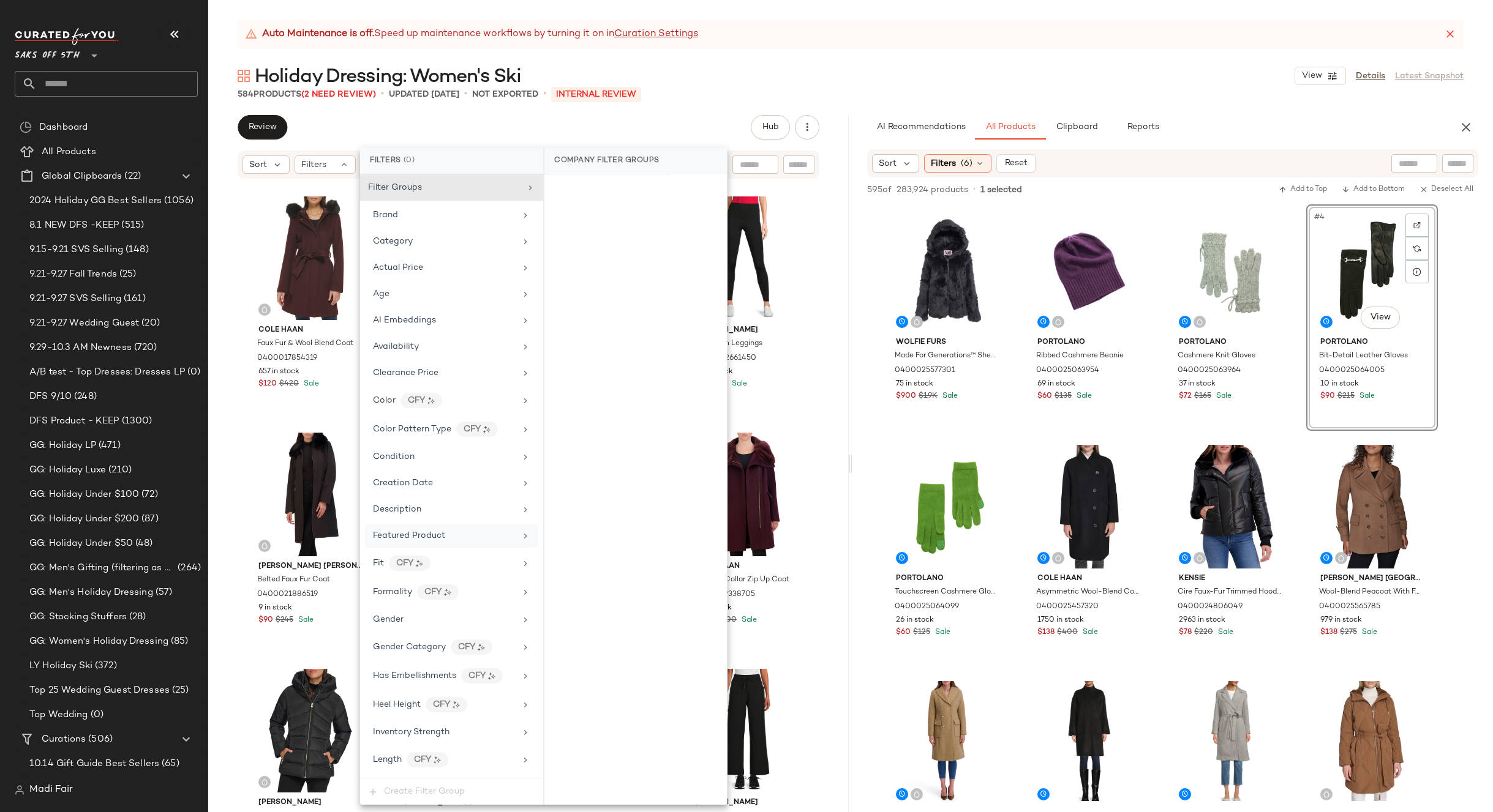
drag, startPoint x: 414, startPoint y: 617, endPoint x: 446, endPoint y: 536, distance: 87.1
click at [414, 616] on div "Gender" at bounding box center [445, 619] width 143 height 13
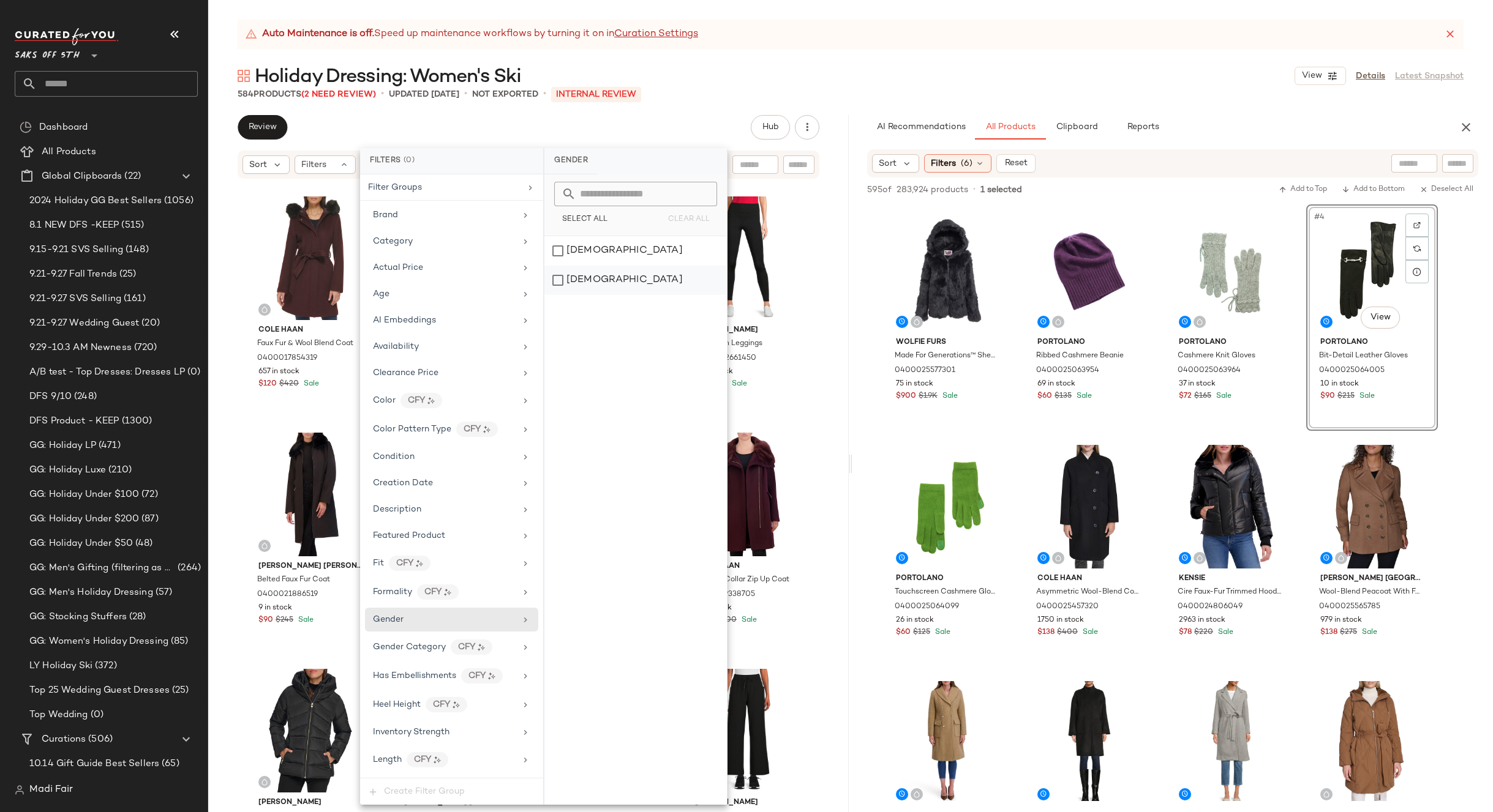
click at [600, 285] on div "[DEMOGRAPHIC_DATA]" at bounding box center [635, 280] width 182 height 29
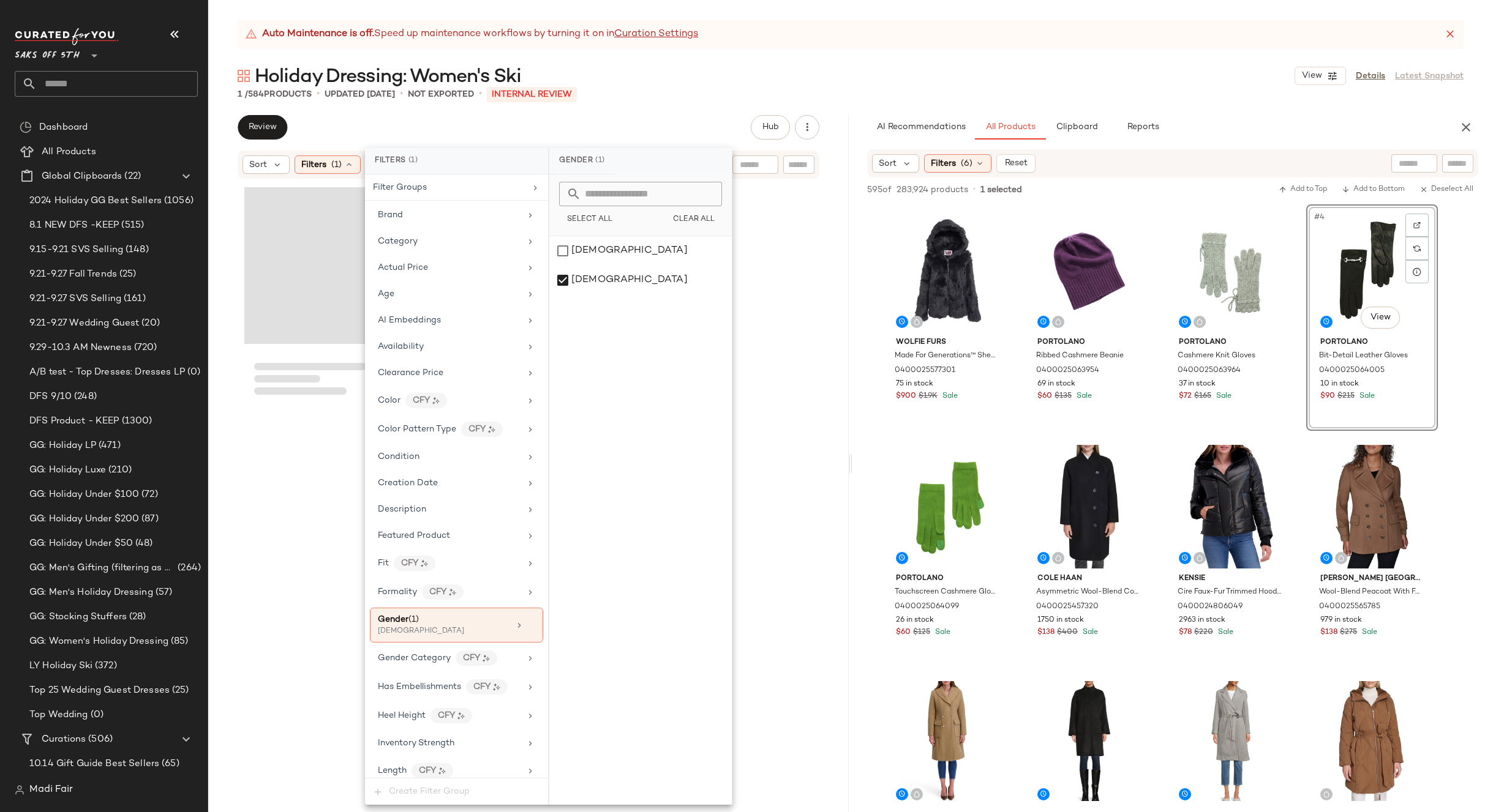
click at [645, 112] on div "Auto Maintenance is off. Speed up maintenance workflows by turning it on in Cur…" at bounding box center [850, 416] width 1285 height 793
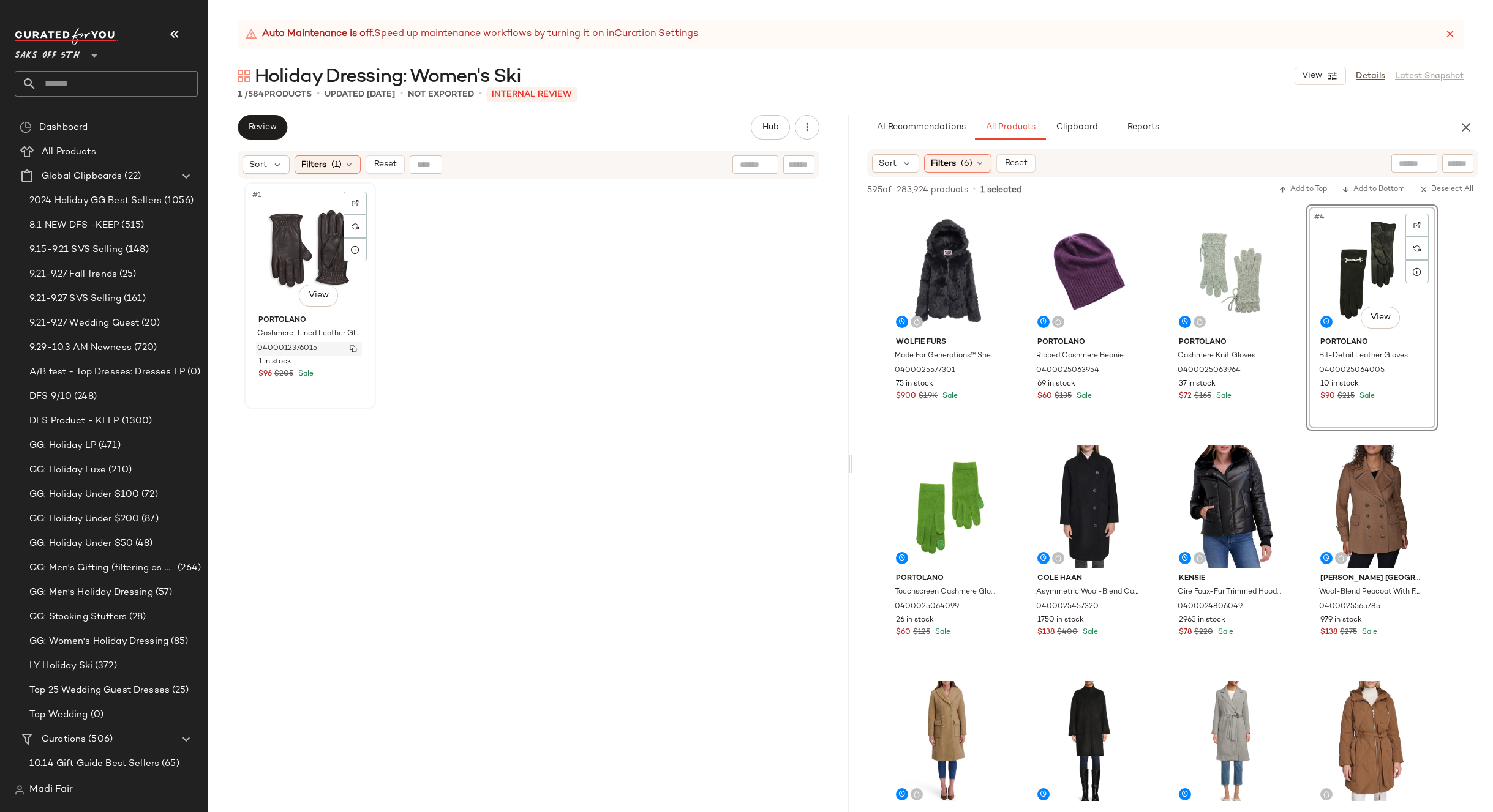
click at [351, 351] on img "button" at bounding box center [353, 348] width 7 height 7
click at [350, 168] on icon at bounding box center [349, 165] width 10 height 10
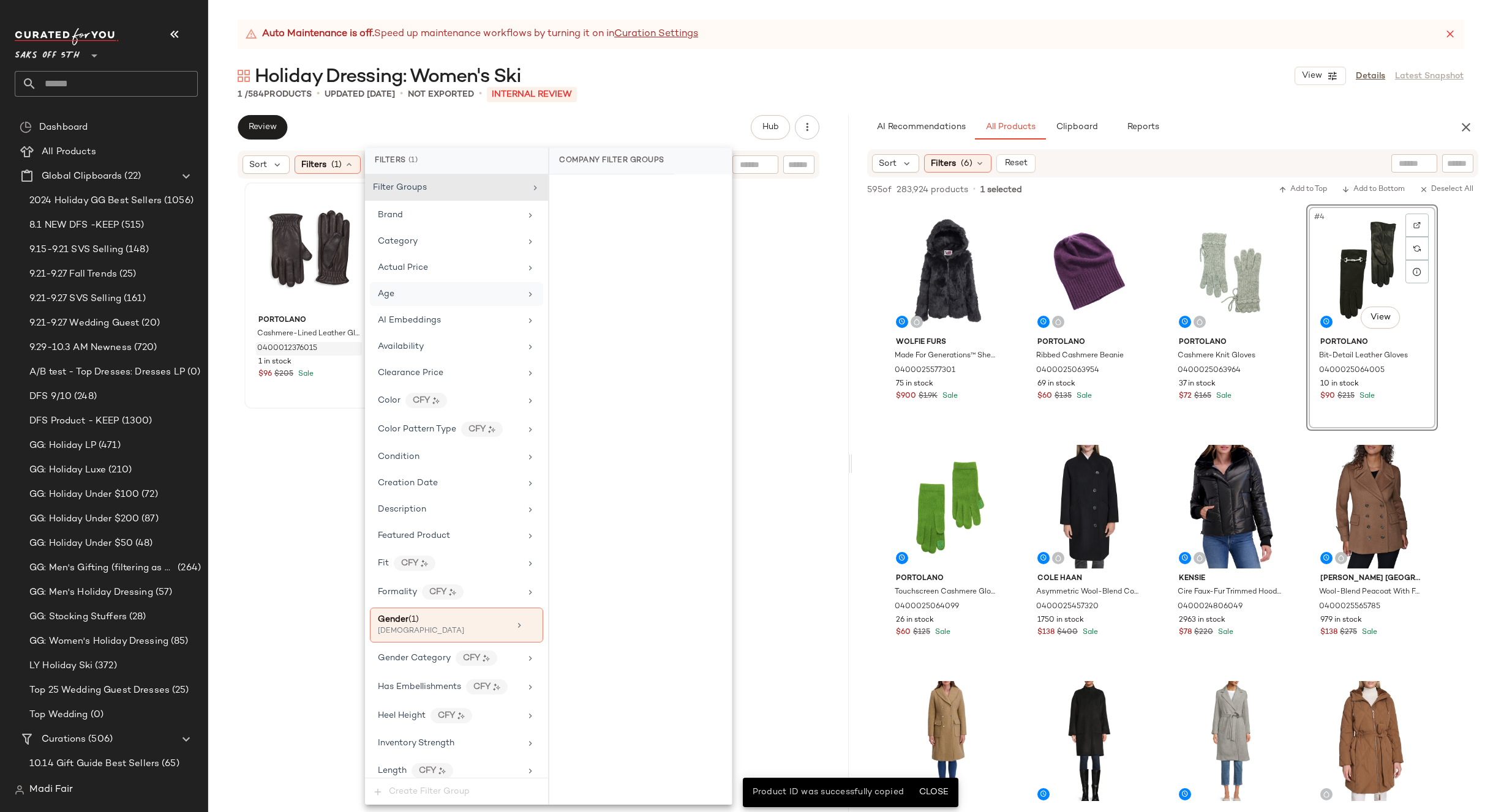
drag, startPoint x: 526, startPoint y: 628, endPoint x: 532, endPoint y: 297, distance: 331.1
click at [526, 627] on icon at bounding box center [530, 626] width 9 height 9
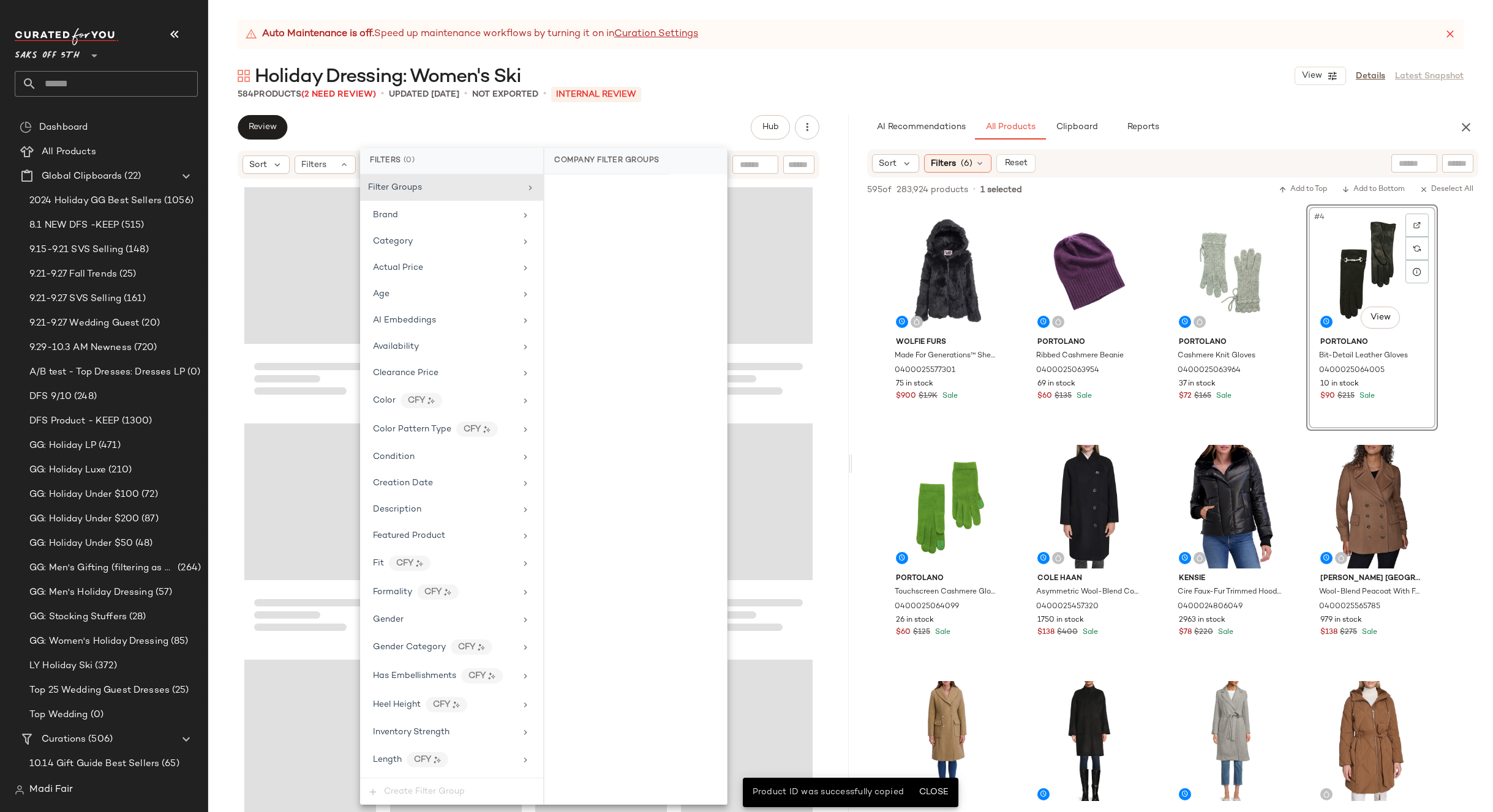
click at [599, 108] on div "Auto Maintenance is off. Speed up maintenance workflows by turning it on in Cur…" at bounding box center [850, 416] width 1285 height 793
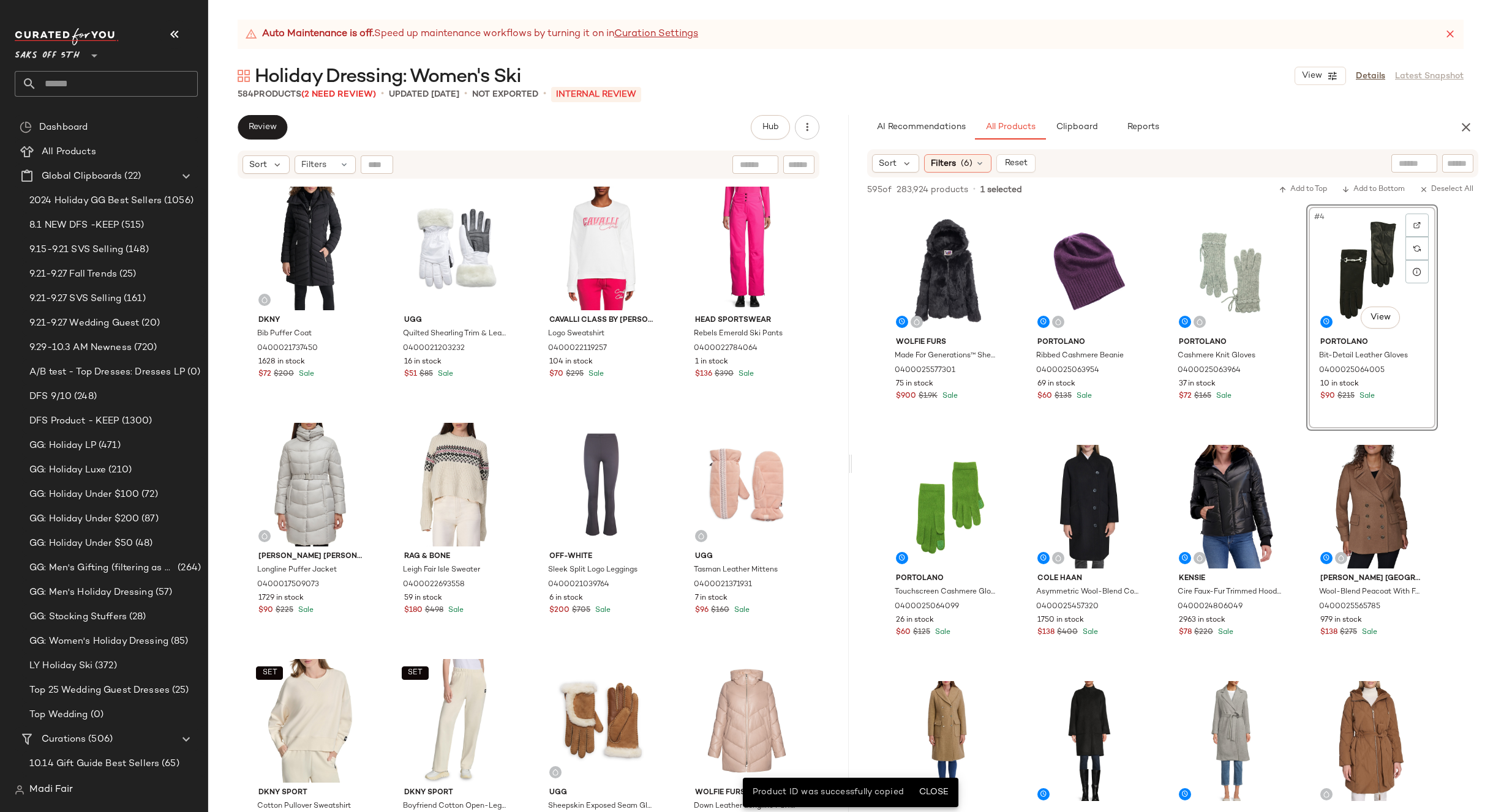
click at [383, 164] on input "text" at bounding box center [376, 164] width 18 height 18
paste input "**********"
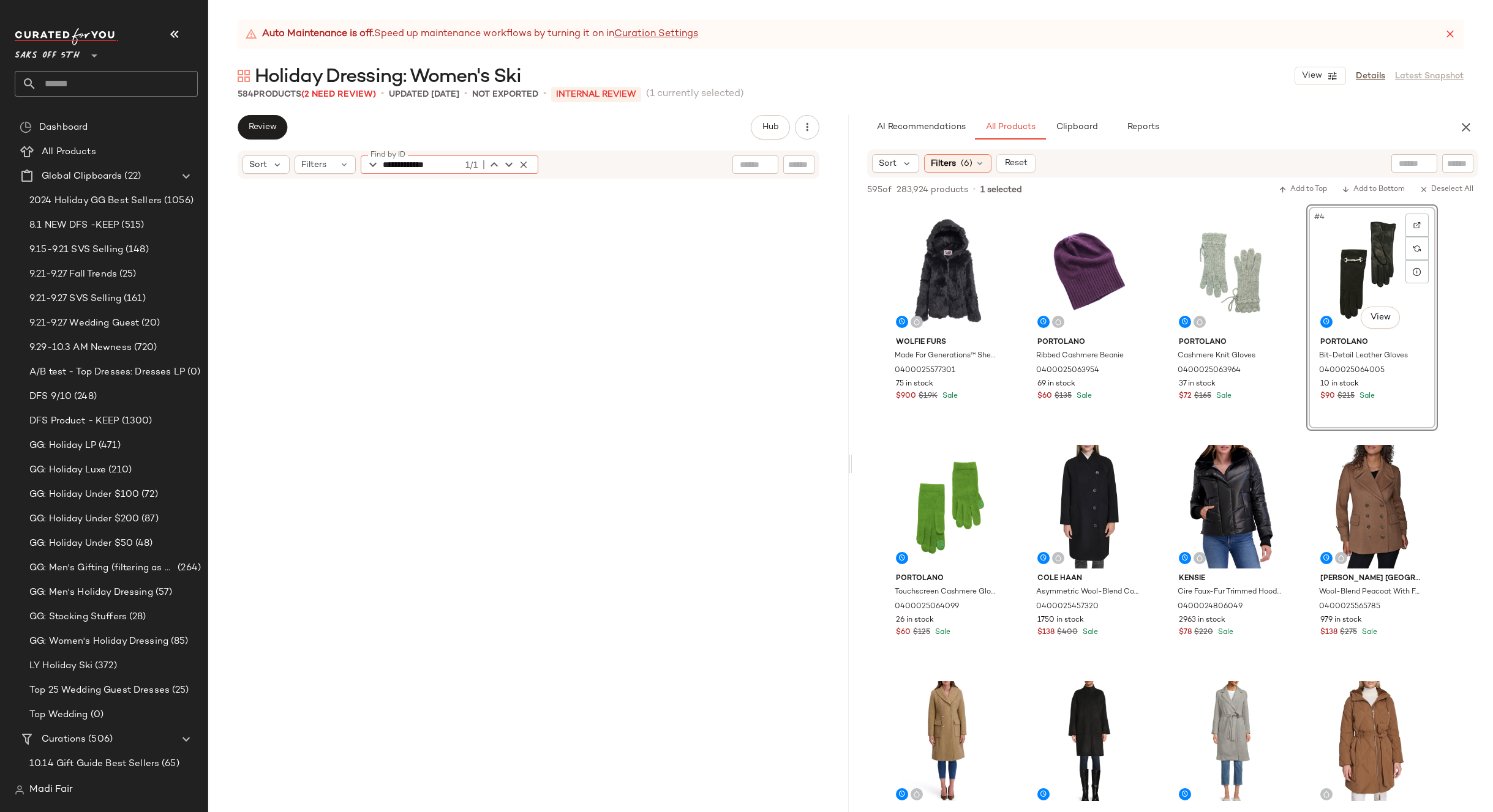
scroll to position [25282, 0]
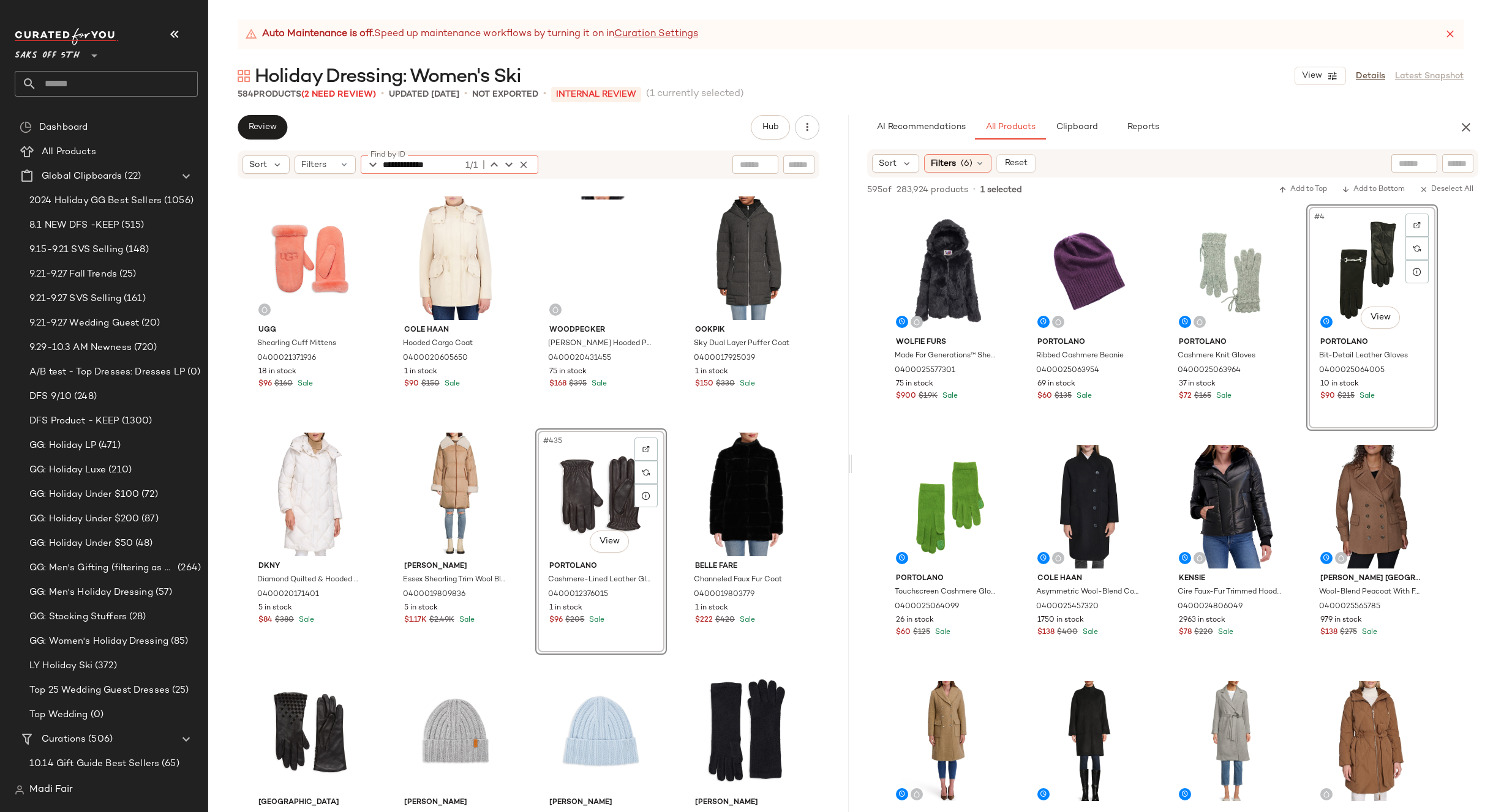
type input "**********"
click at [585, 485] on div "#435 View" at bounding box center [600, 495] width 123 height 124
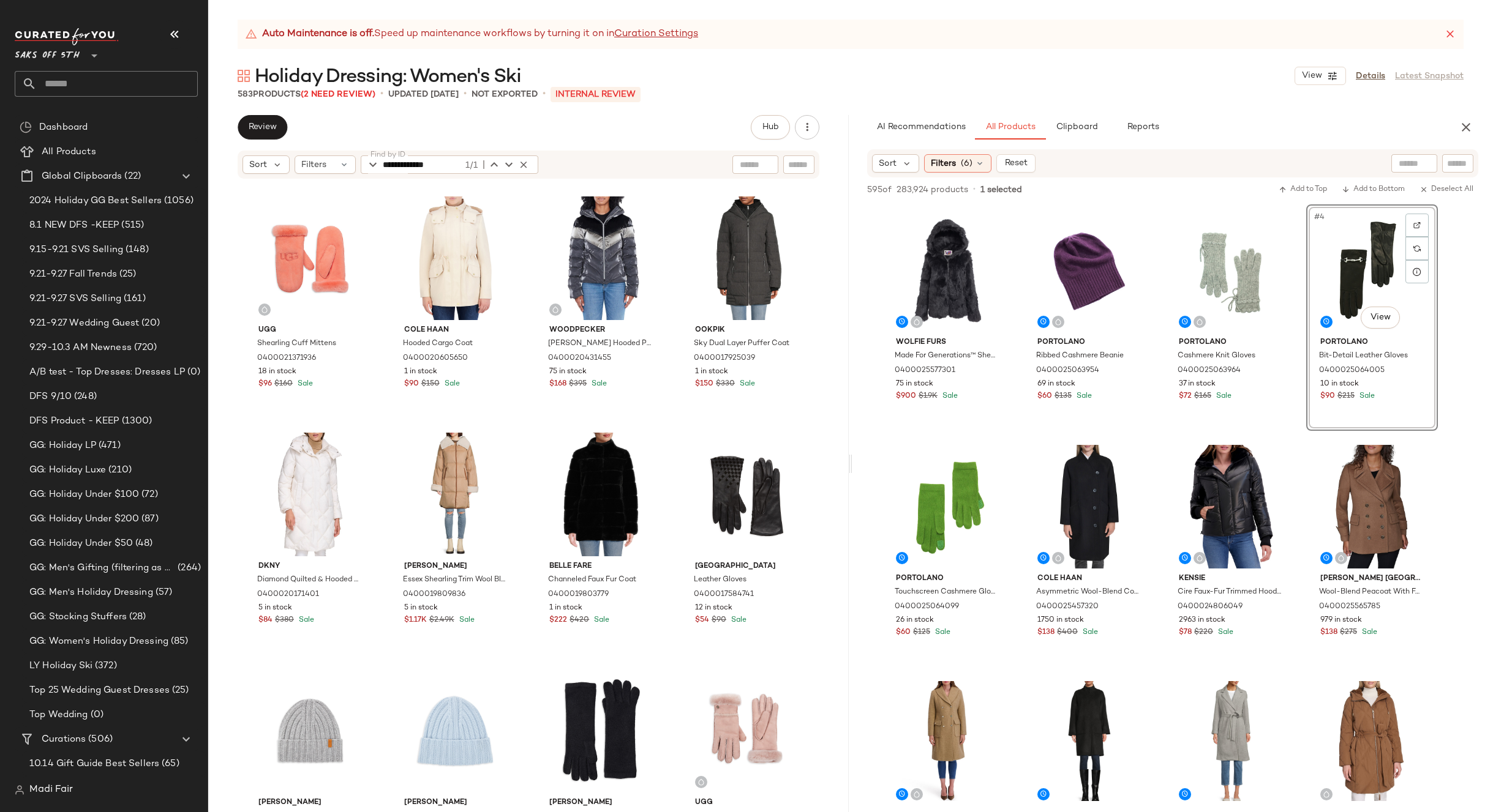
click at [1463, 125] on icon "button" at bounding box center [1466, 127] width 15 height 15
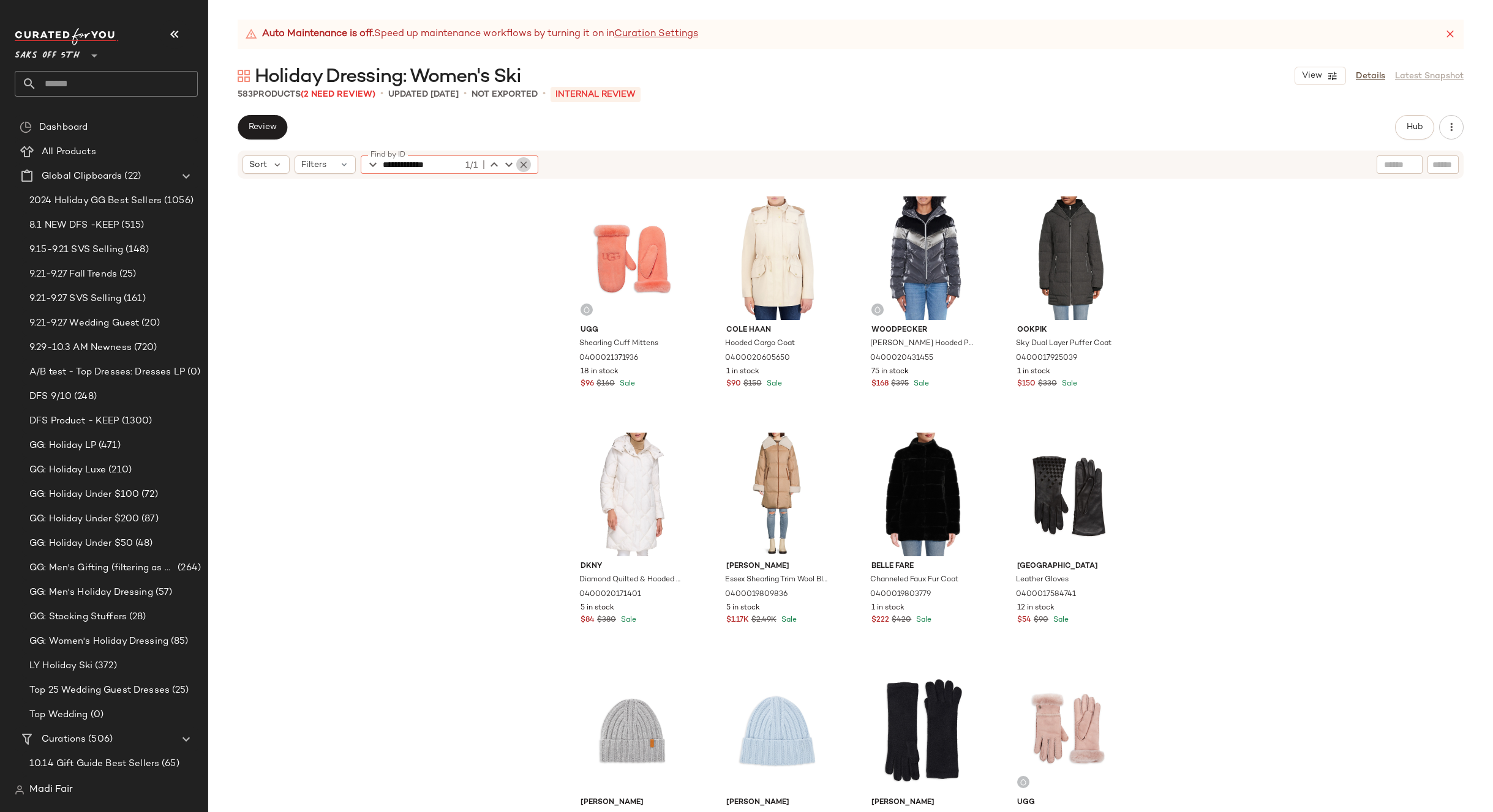
click at [521, 162] on icon "button" at bounding box center [524, 165] width 11 height 11
click at [269, 127] on span "Review" at bounding box center [262, 127] width 29 height 10
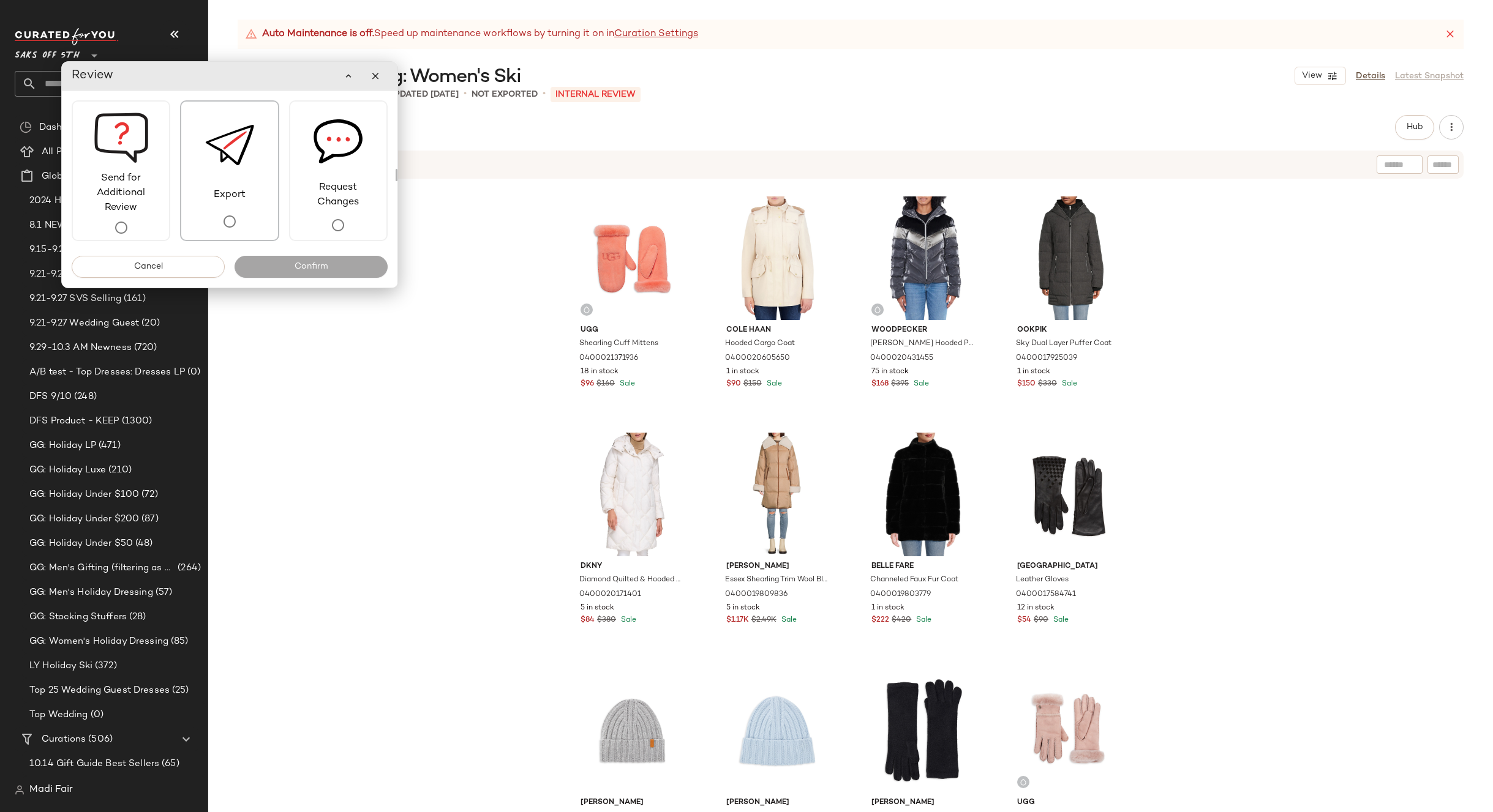
drag, startPoint x: 212, startPoint y: 180, endPoint x: 214, endPoint y: 205, distance: 25.1
click at [212, 180] on img at bounding box center [229, 144] width 49 height 86
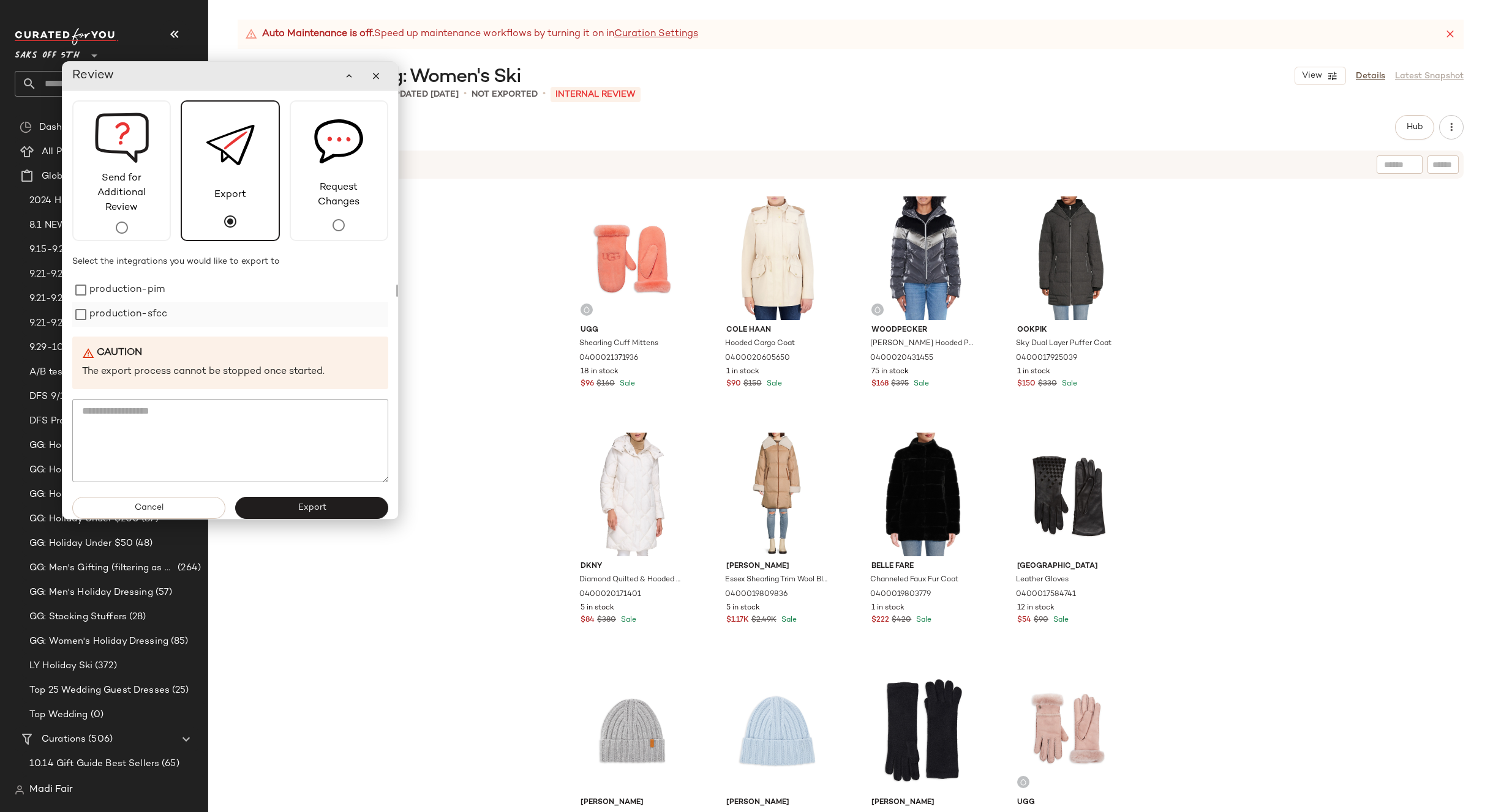
drag, startPoint x: 158, startPoint y: 285, endPoint x: 148, endPoint y: 306, distance: 23.3
click at [157, 285] on label "production-pim" at bounding box center [127, 290] width 76 height 25
click at [144, 309] on label "production-sfcc" at bounding box center [127, 314] width 78 height 25
click at [284, 513] on button "Export" at bounding box center [310, 508] width 153 height 22
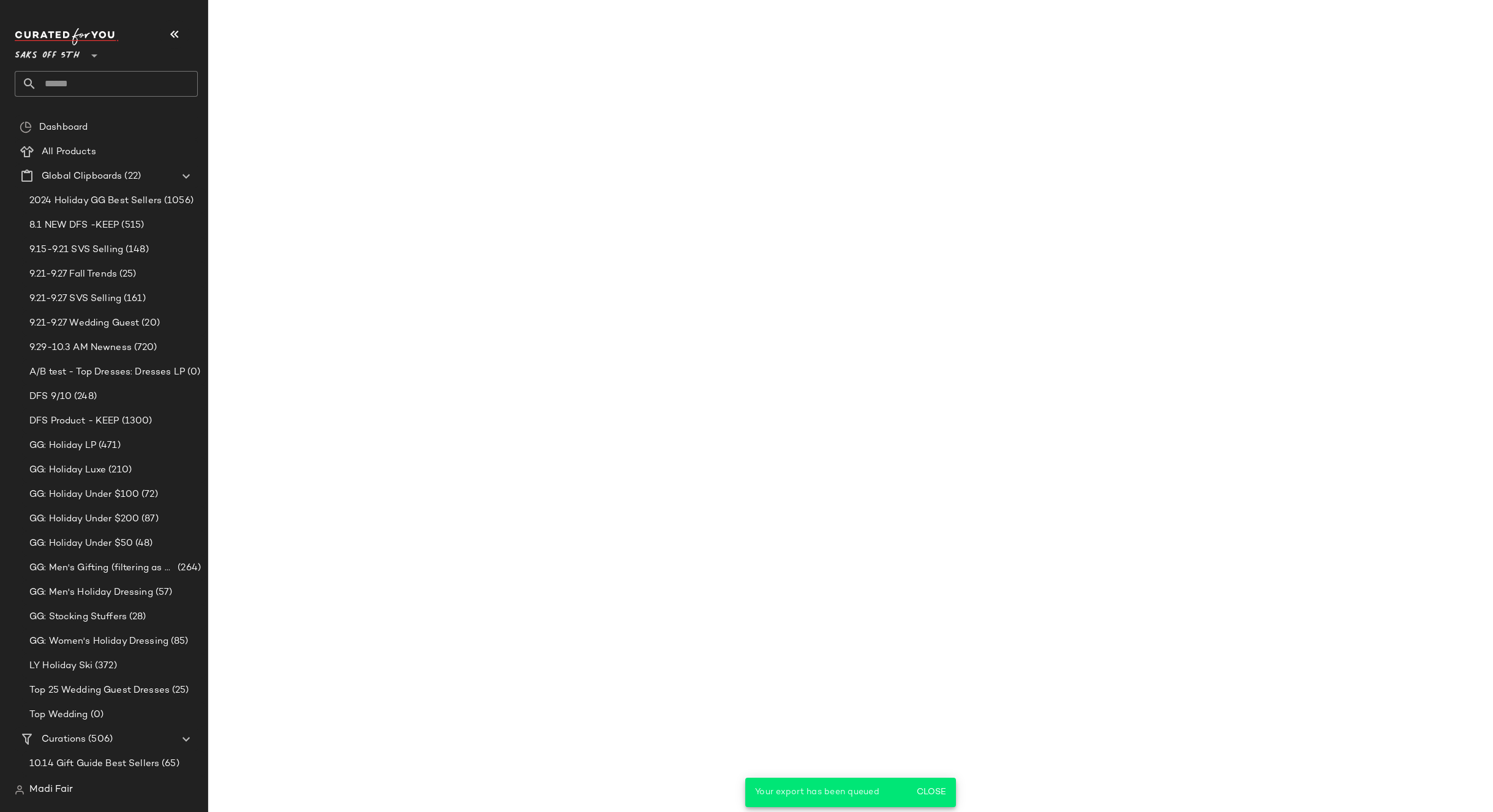
click at [89, 88] on input "text" at bounding box center [117, 84] width 161 height 26
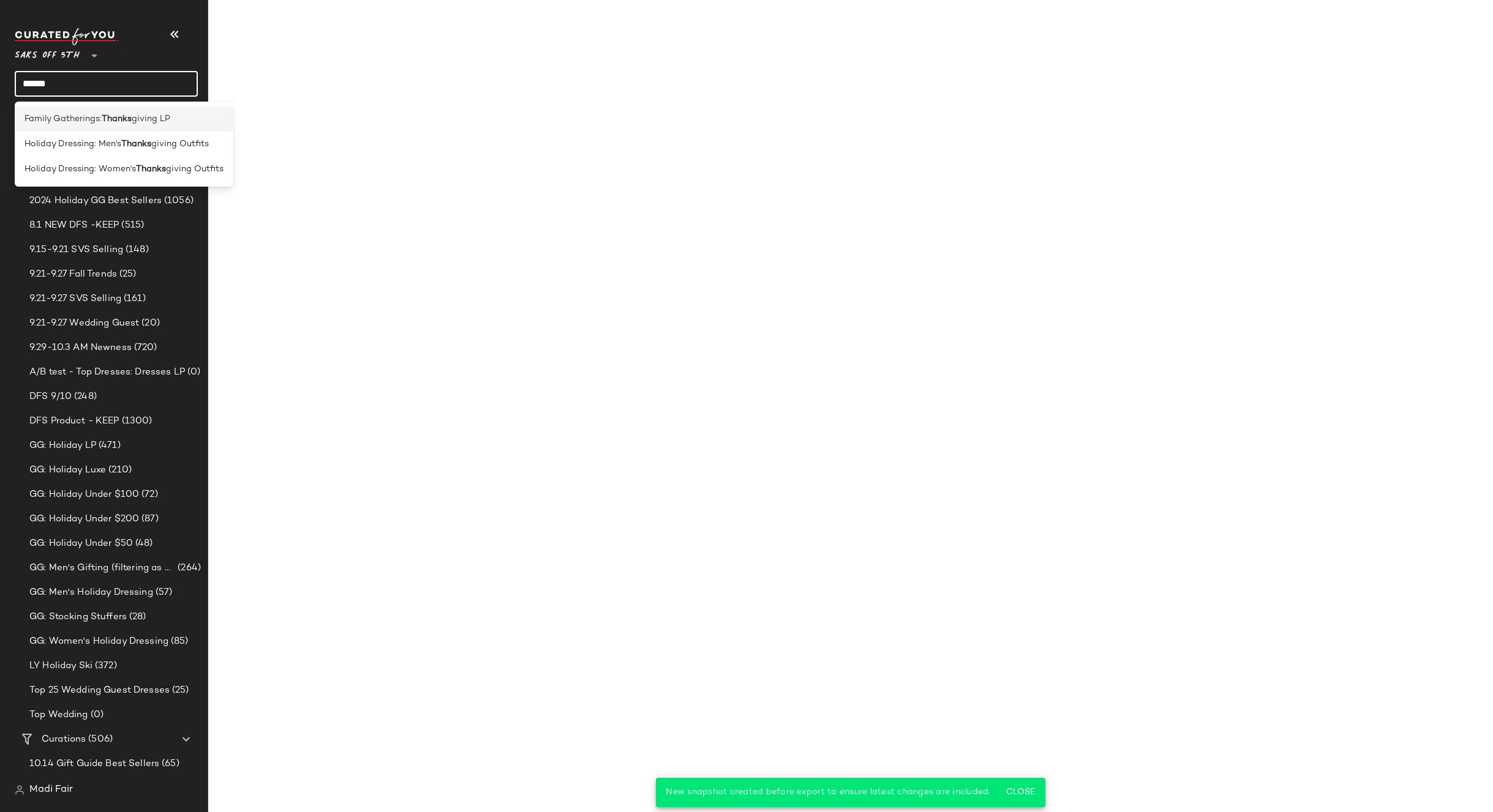
type input "******"
click at [99, 122] on span "Family Gatherings:" at bounding box center [63, 118] width 77 height 13
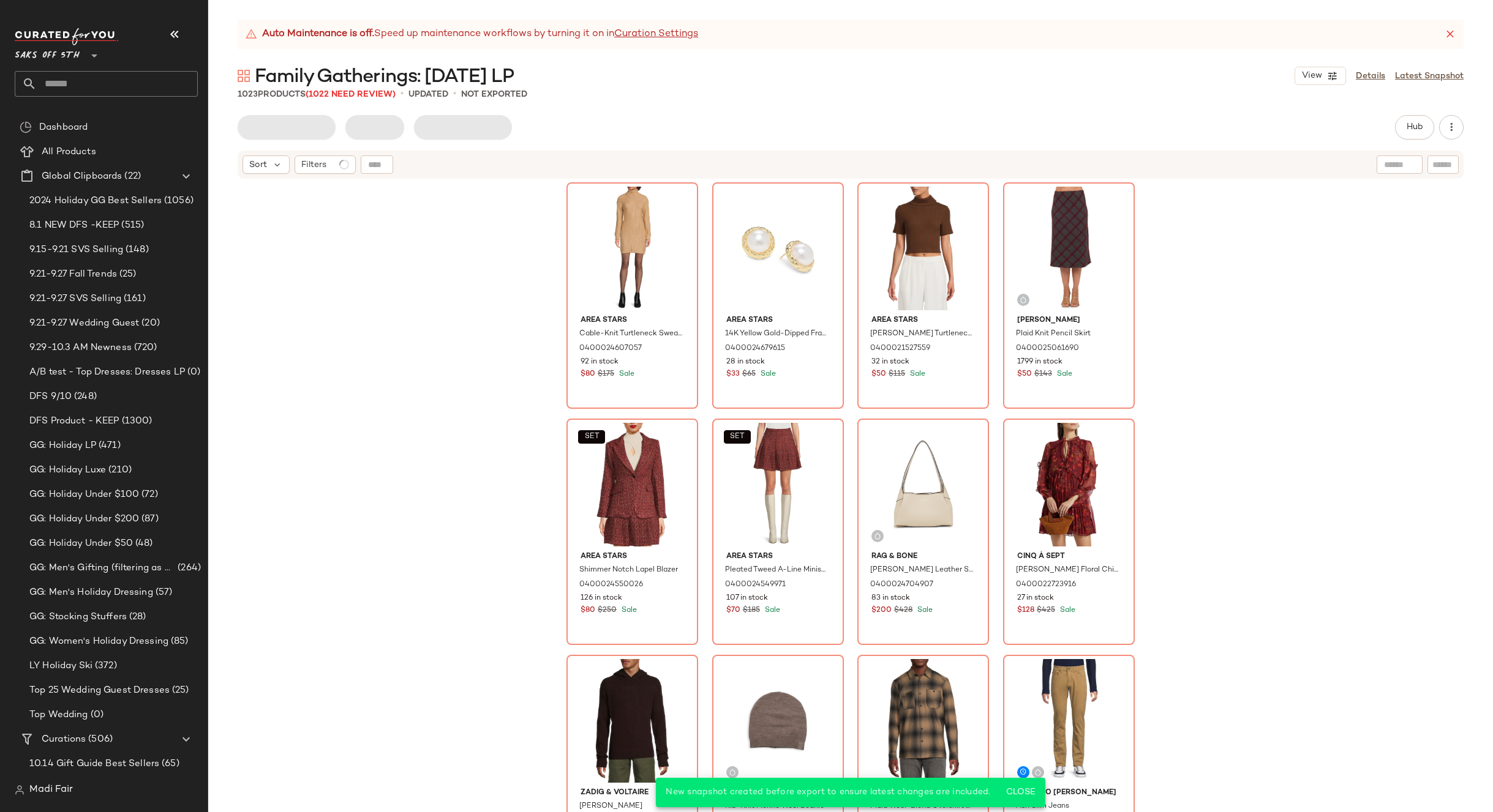
click at [460, 210] on div "Area Stars Cable-Knit Turtleneck Sweaterdress 0400024607057 92 in stock $80 $17…" at bounding box center [850, 511] width 1285 height 663
click at [356, 127] on span "Export" at bounding box center [359, 127] width 29 height 10
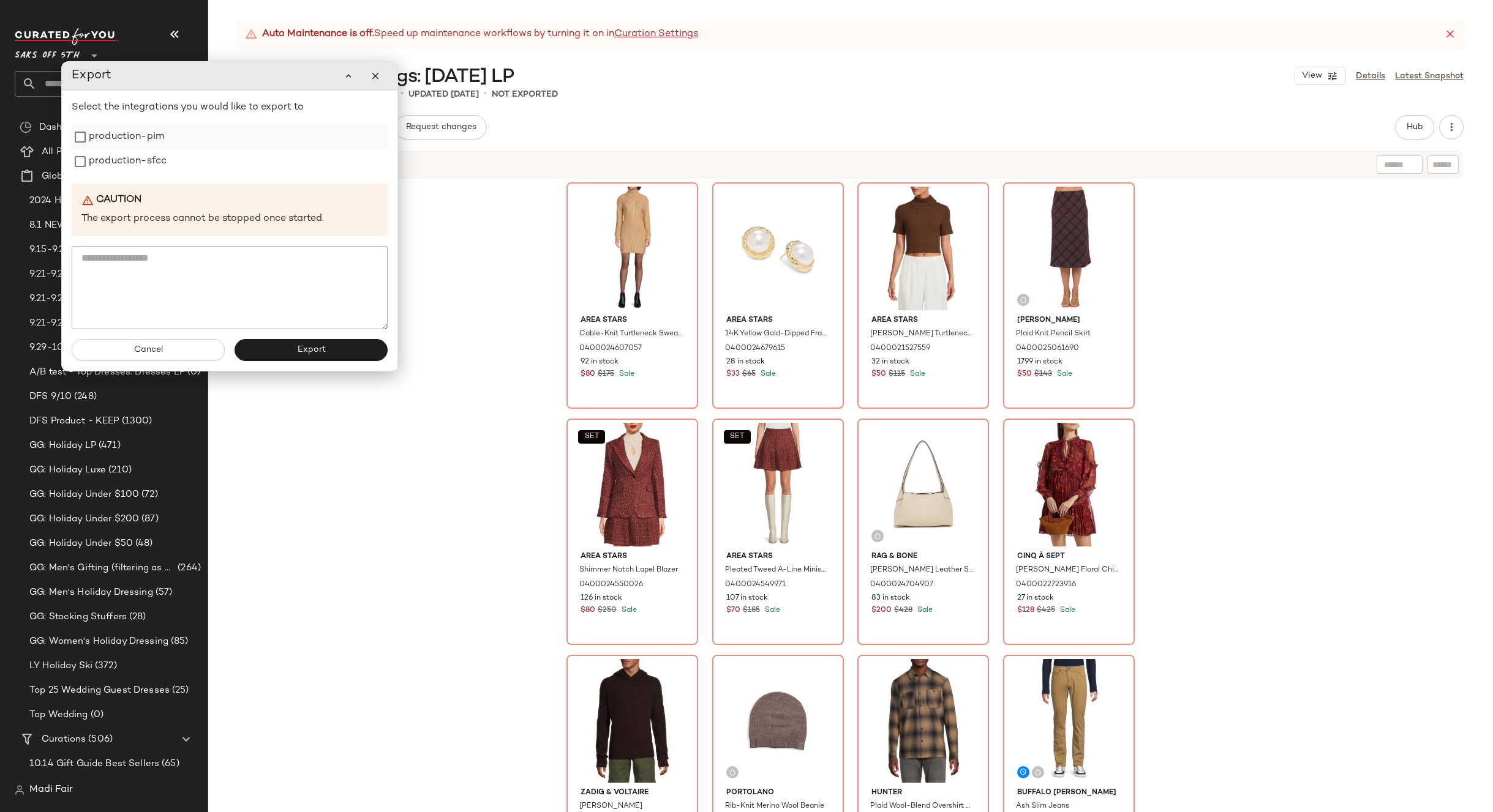
click at [156, 143] on label "production-pim" at bounding box center [126, 137] width 76 height 25
click at [148, 165] on label "production-sfcc" at bounding box center [127, 161] width 78 height 25
click at [270, 350] on button "Export" at bounding box center [310, 350] width 153 height 22
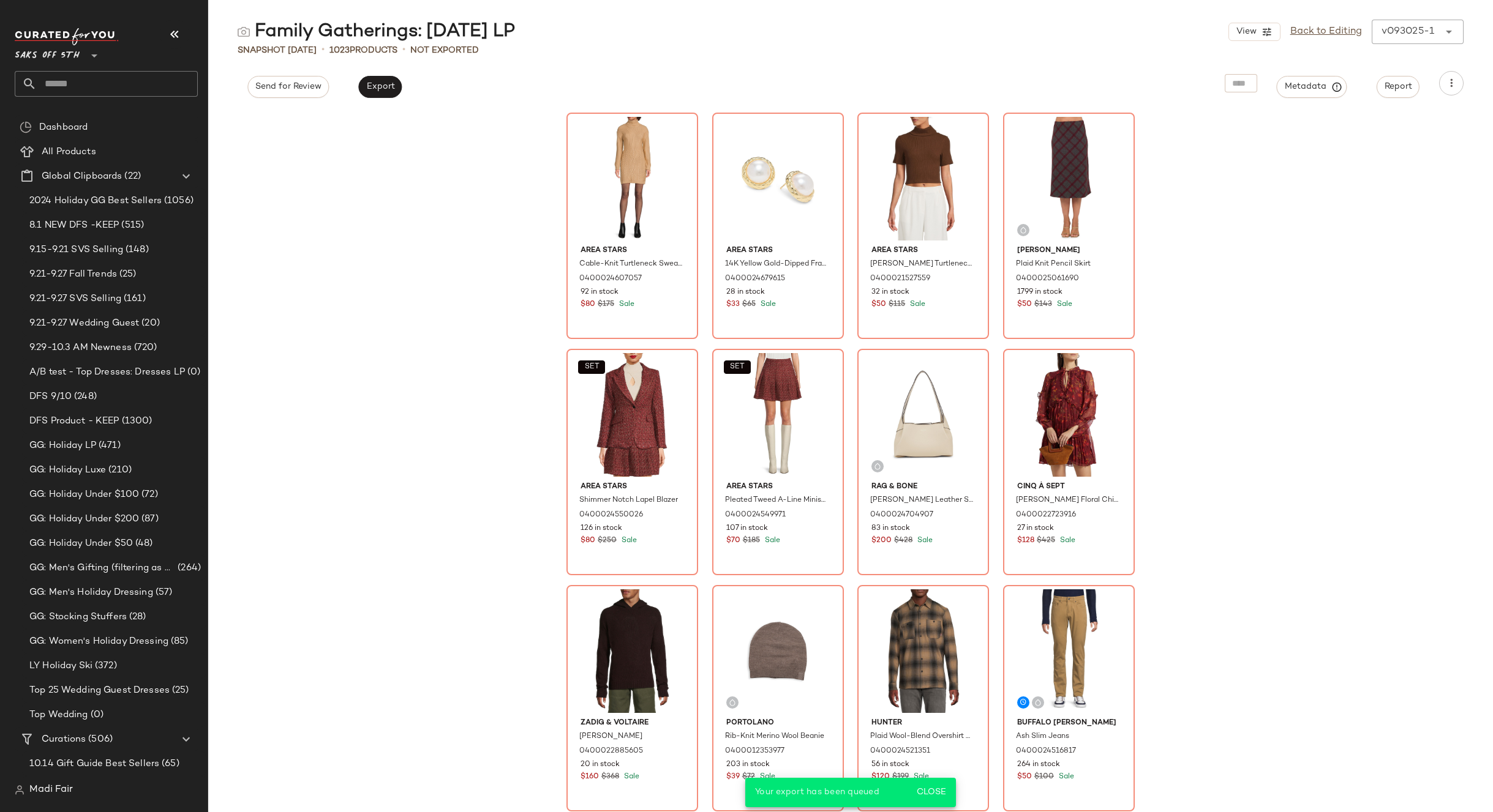
click at [95, 91] on input "text" at bounding box center [117, 84] width 161 height 26
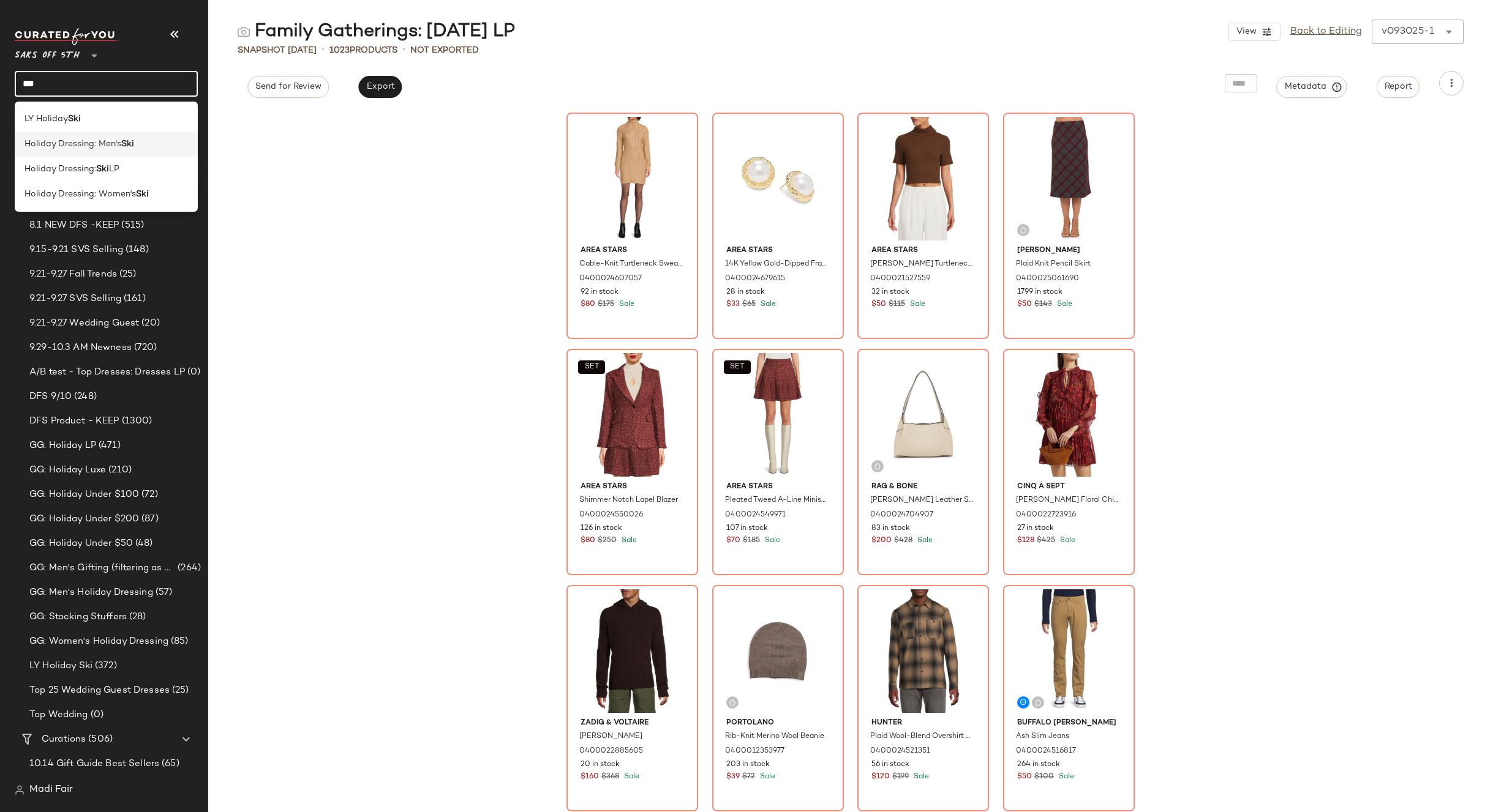
type input "***"
click at [120, 151] on div "Holiday Dressing: Men's Ski" at bounding box center [106, 144] width 183 height 25
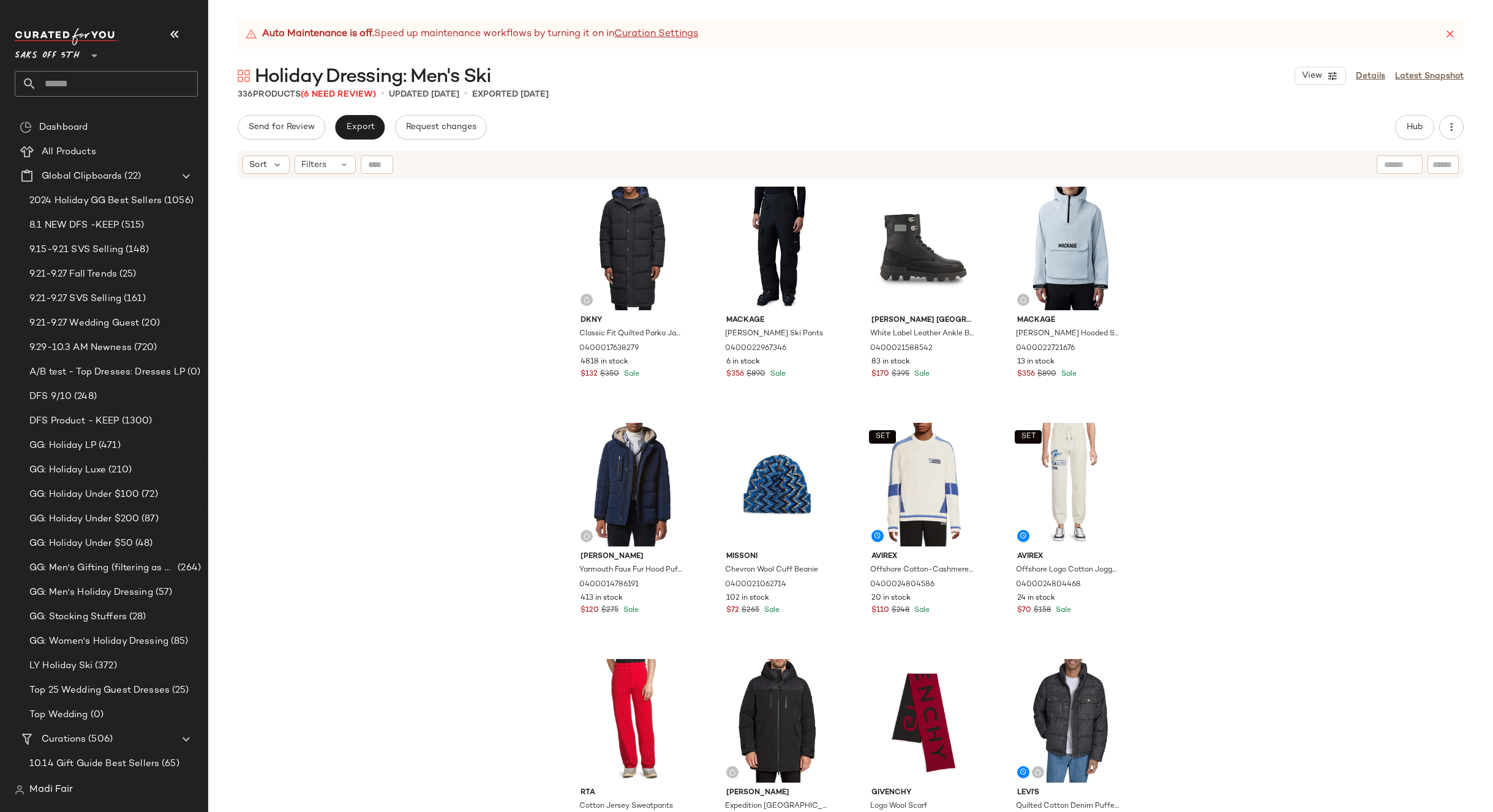
click at [65, 82] on input "text" at bounding box center [117, 84] width 161 height 26
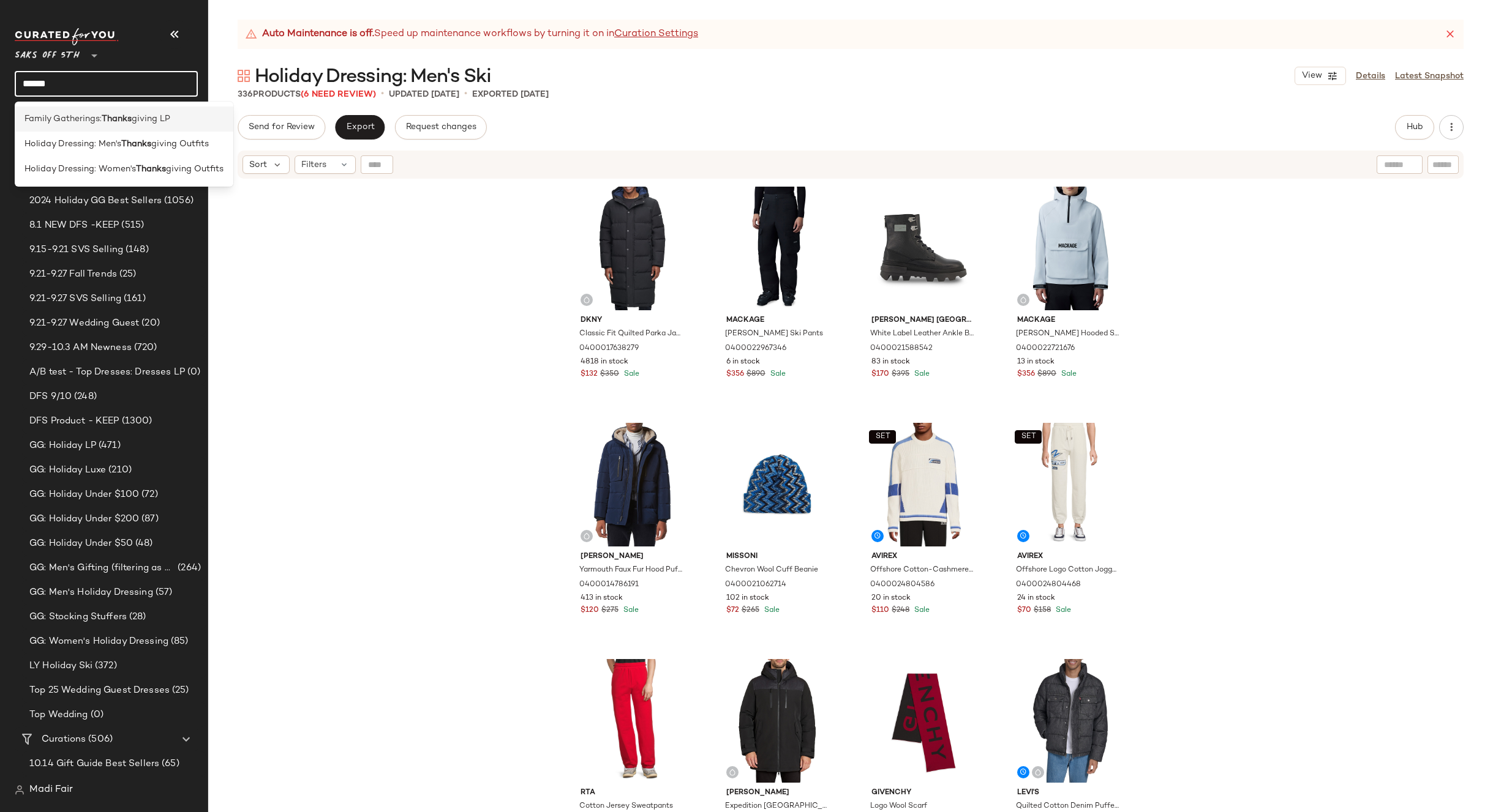
type input "******"
click at [84, 118] on span "Family Gatherings:" at bounding box center [63, 118] width 77 height 13
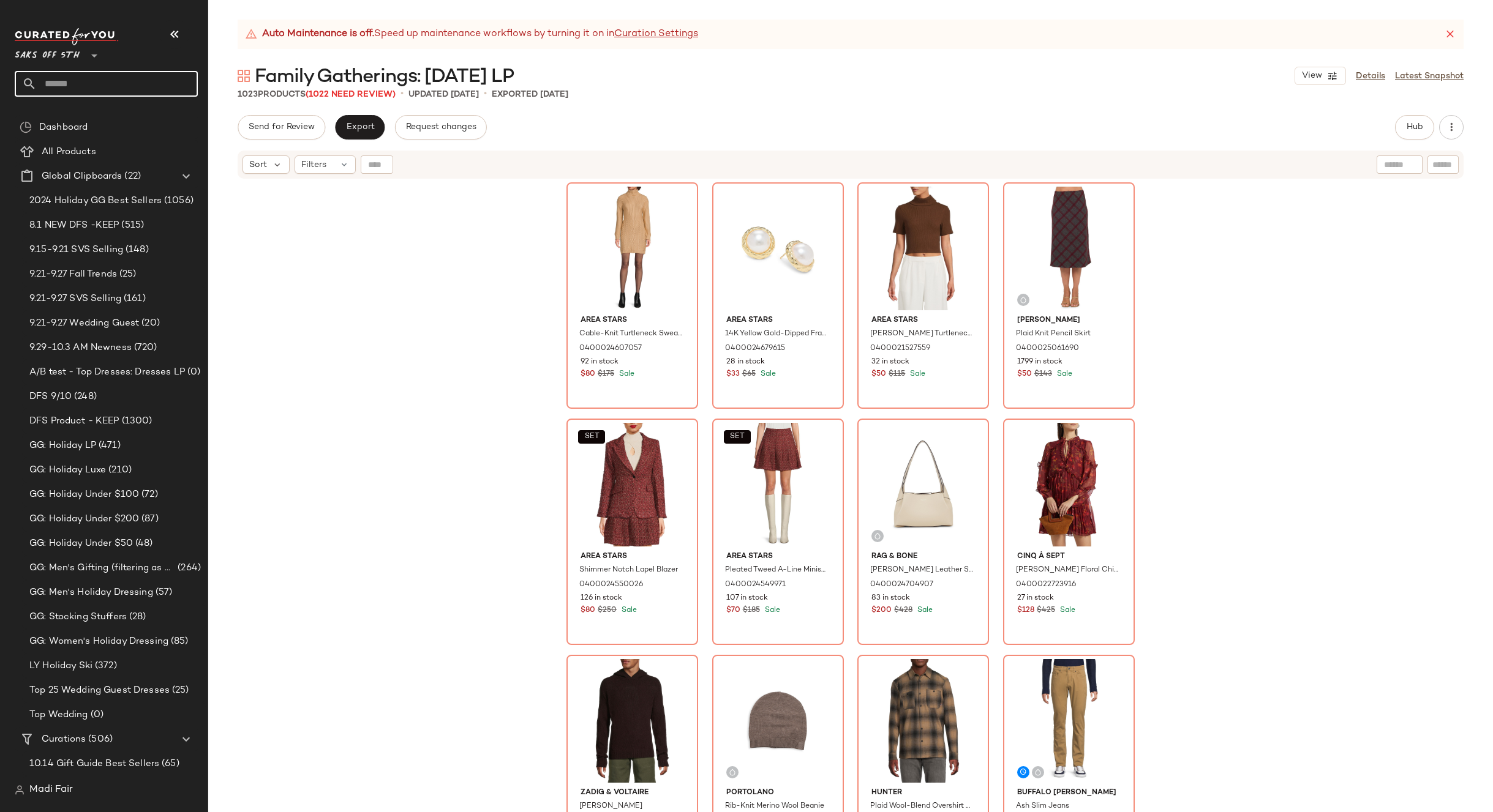
click at [64, 84] on input "text" at bounding box center [117, 84] width 161 height 26
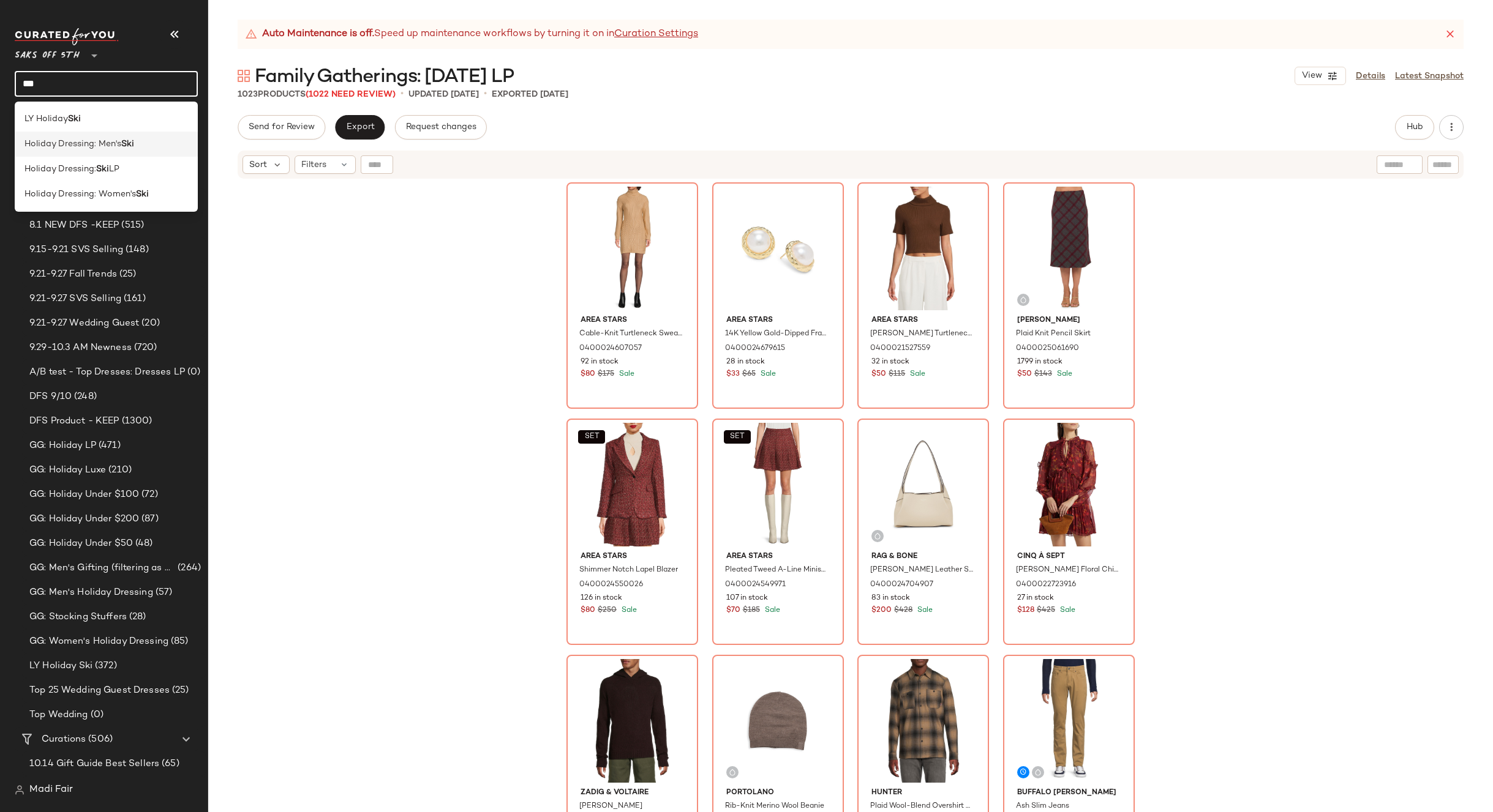
type input "***"
click at [82, 149] on span "Holiday Dressing: Men's" at bounding box center [73, 144] width 97 height 13
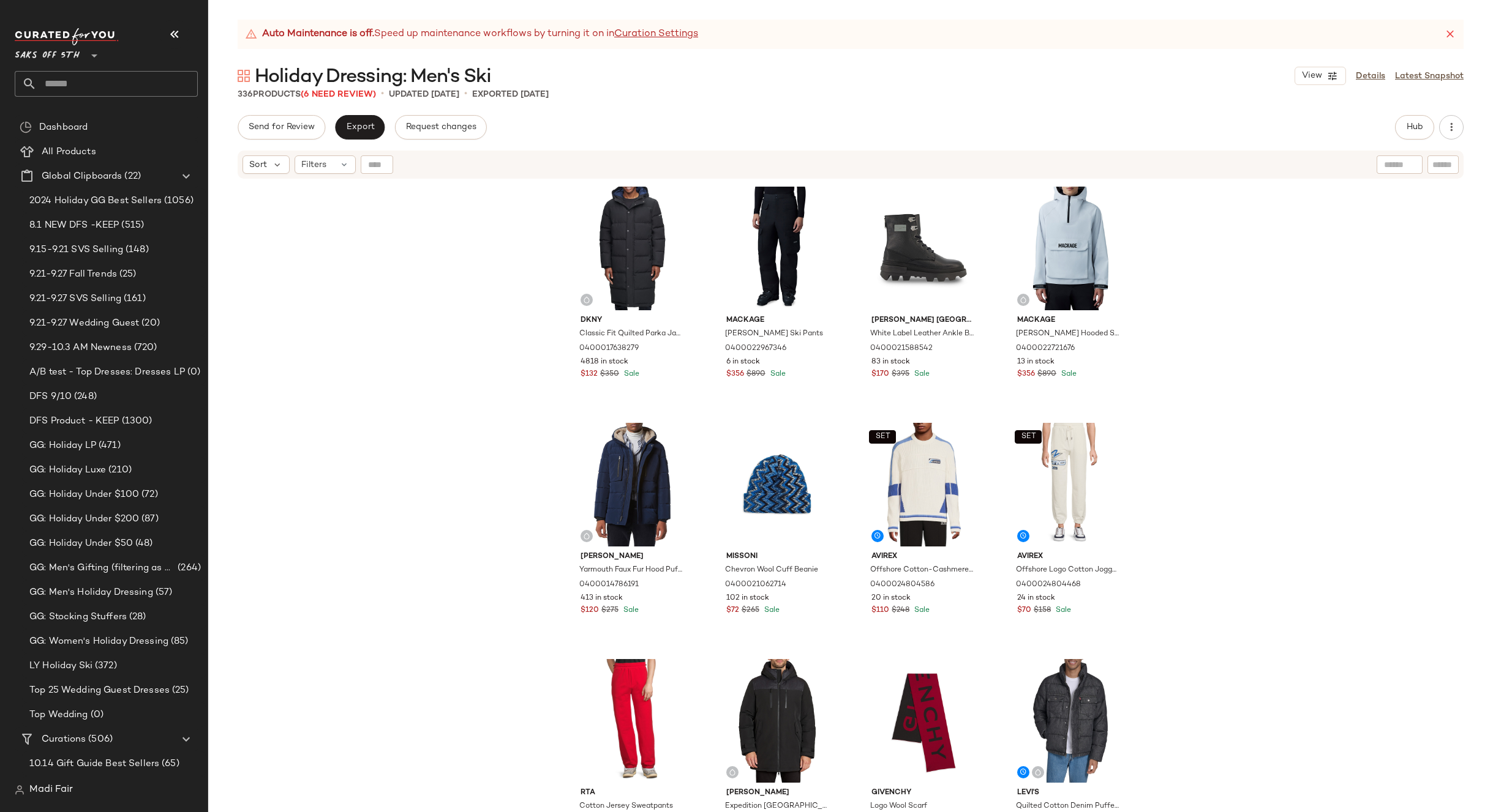
click at [84, 86] on input "text" at bounding box center [117, 84] width 161 height 26
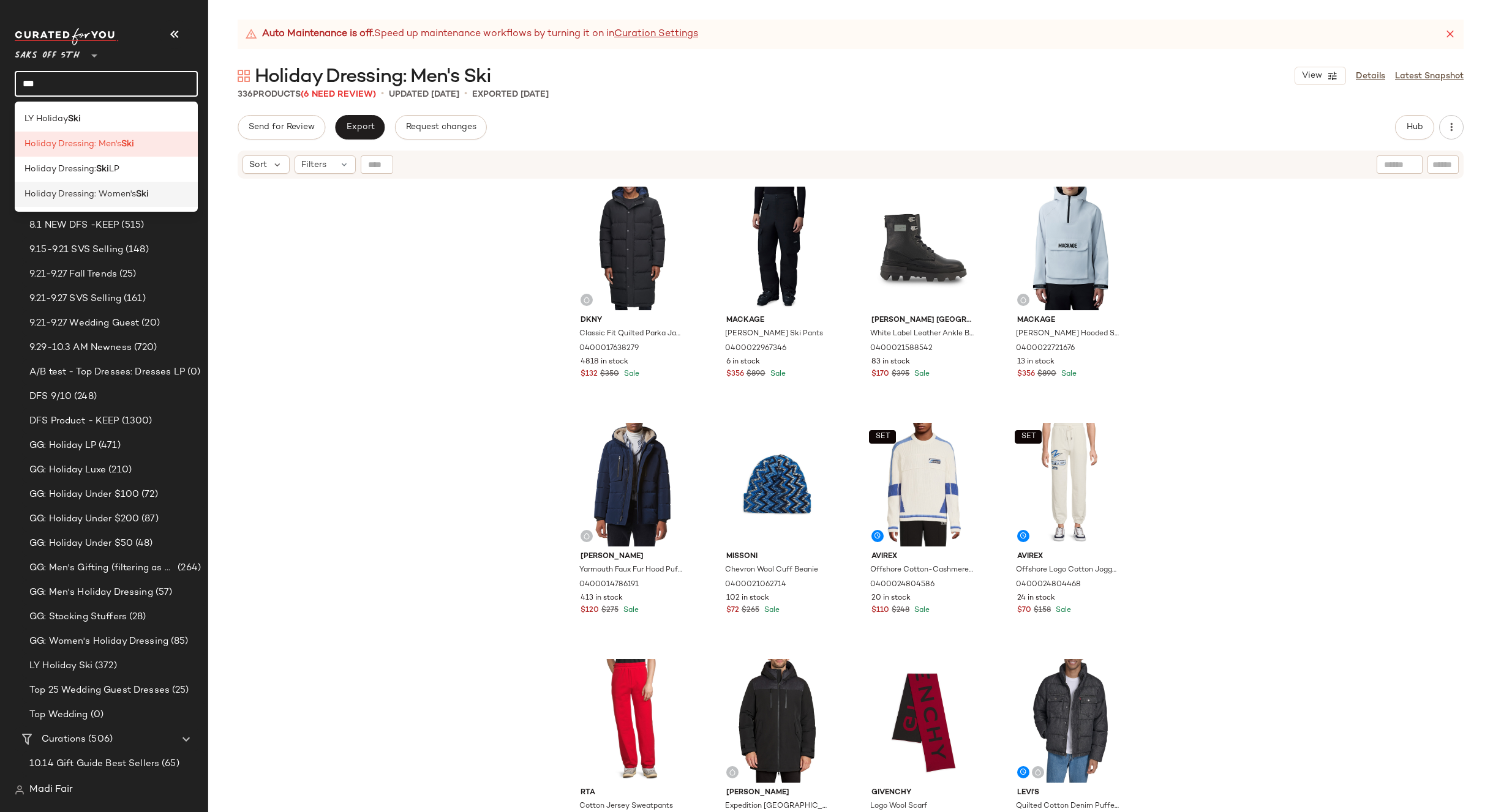
type input "***"
click at [112, 197] on span "Holiday Dressing: Women's" at bounding box center [80, 194] width 112 height 13
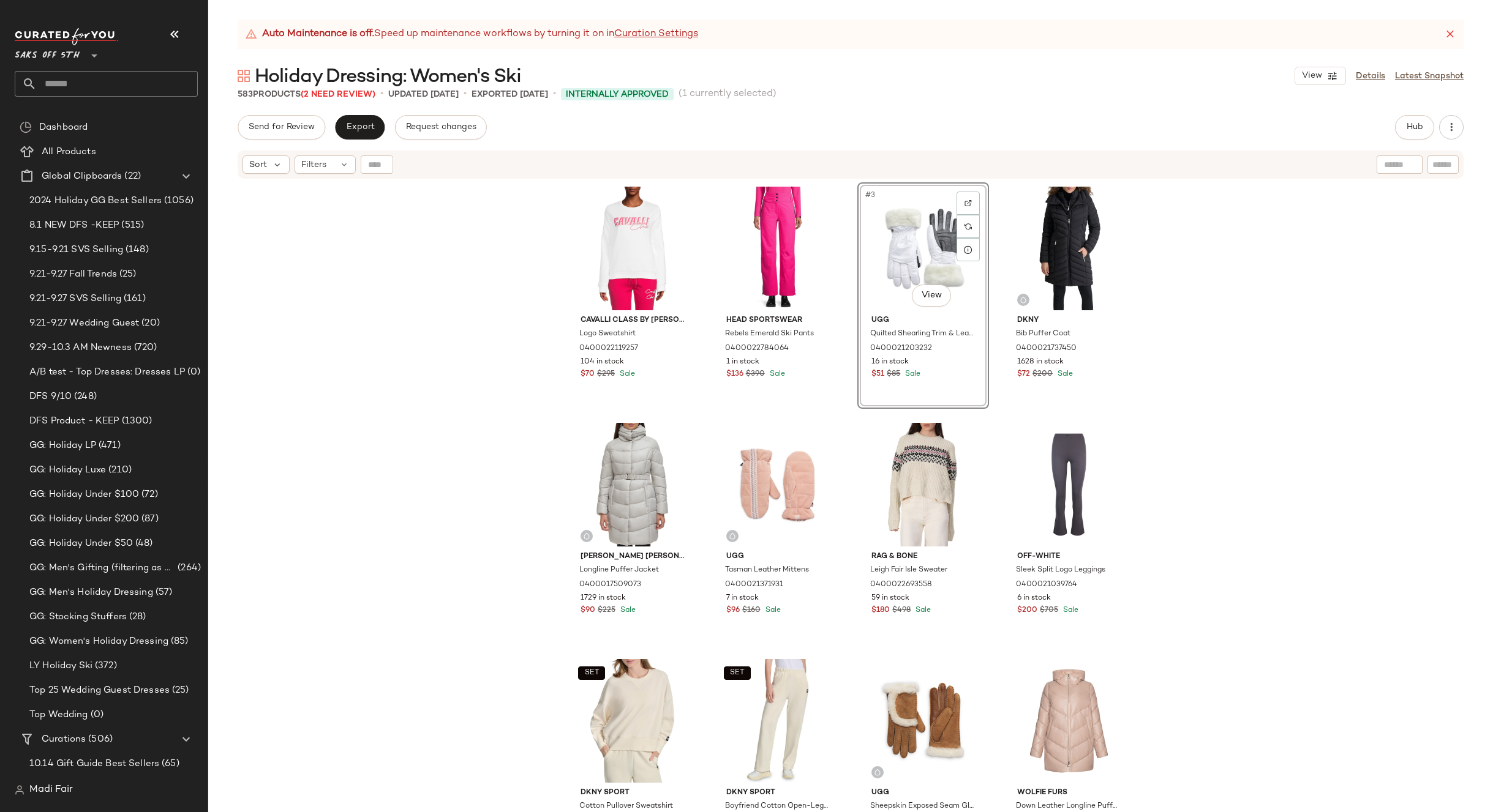
click at [1172, 398] on div "Cavalli Class by [PERSON_NAME] Logo Sweatshirt 0400022119257 104 in stock $70 $…" at bounding box center [850, 511] width 1285 height 663
click at [359, 126] on span "Export" at bounding box center [359, 127] width 29 height 10
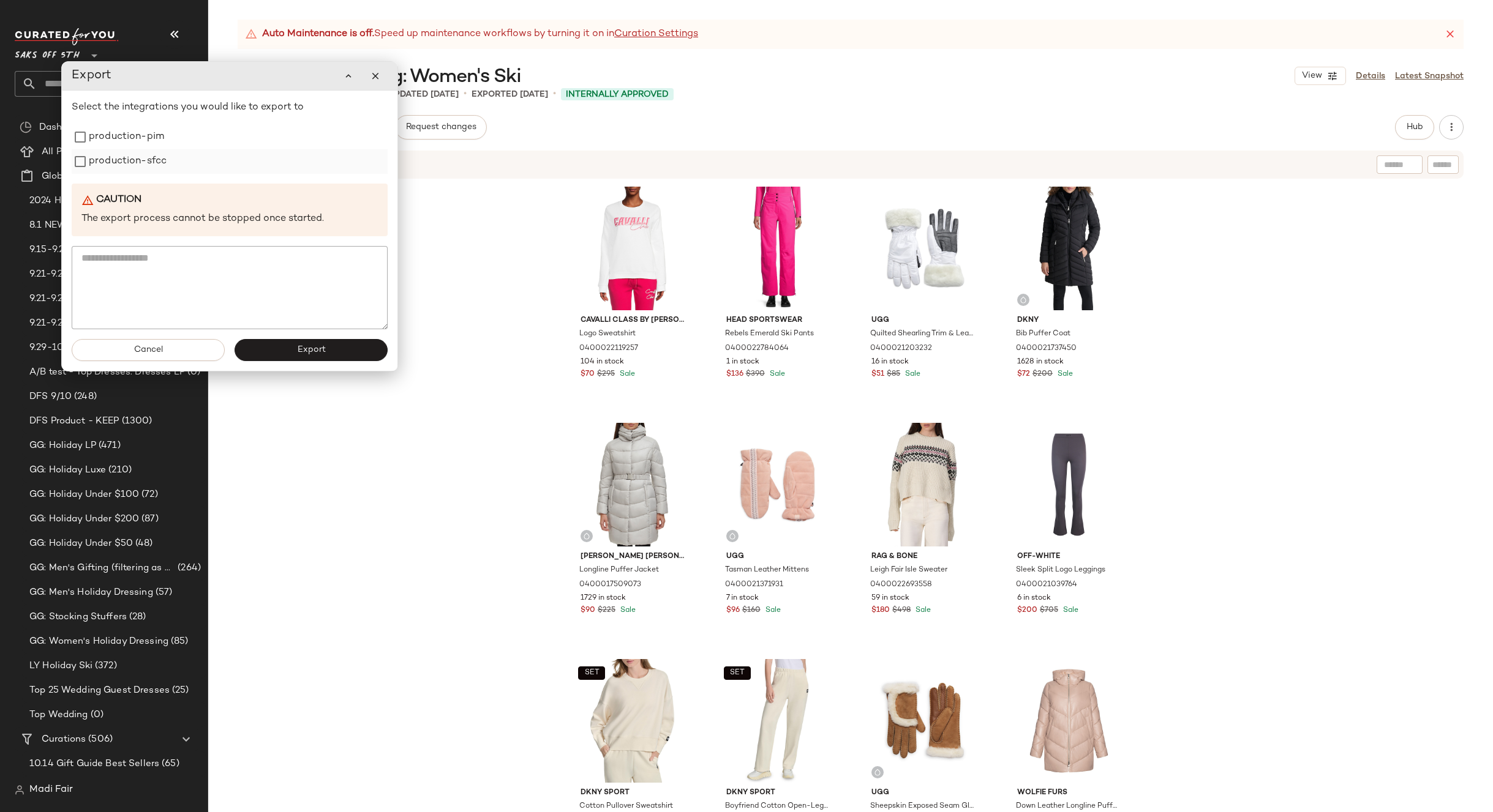
click at [166, 163] on label "production-sfcc" at bounding box center [127, 161] width 78 height 25
click at [152, 140] on label "production-pim" at bounding box center [126, 137] width 76 height 25
click at [284, 343] on button "Export" at bounding box center [310, 350] width 153 height 22
